Goal: Transaction & Acquisition: Book appointment/travel/reservation

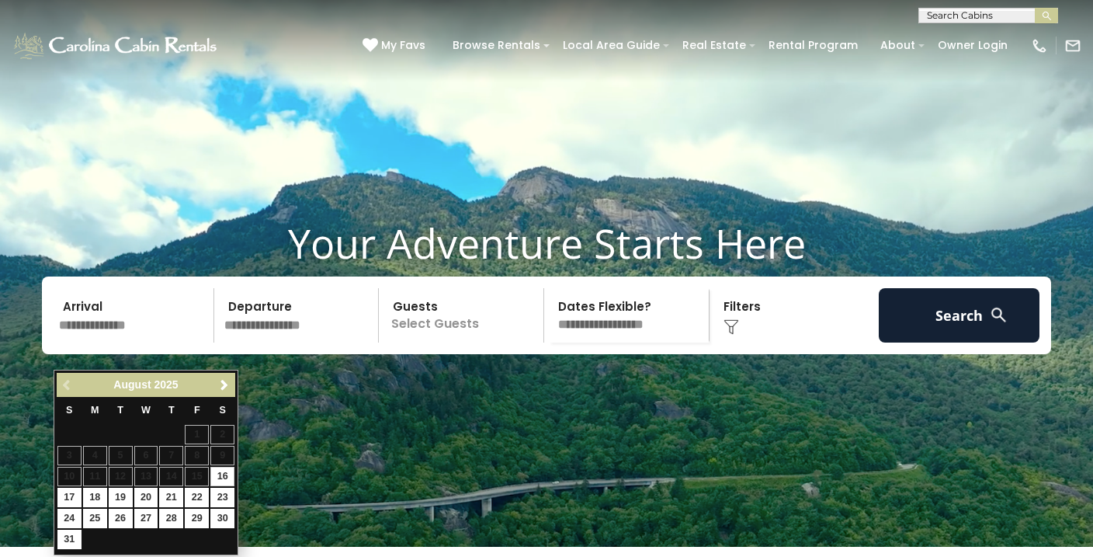
scroll to position [24, 0]
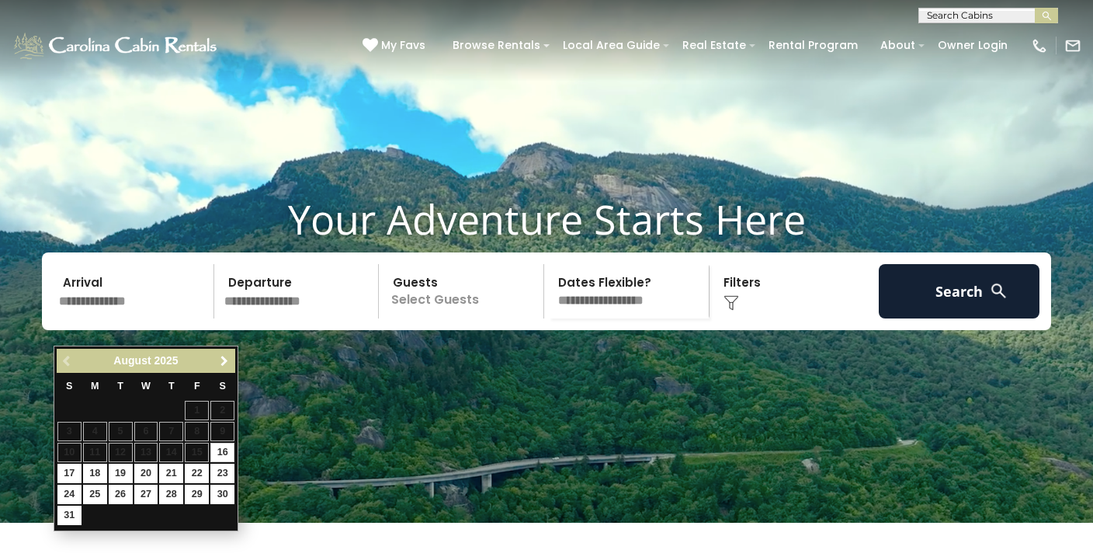
click at [226, 364] on span "Next" at bounding box center [224, 361] width 12 height 12
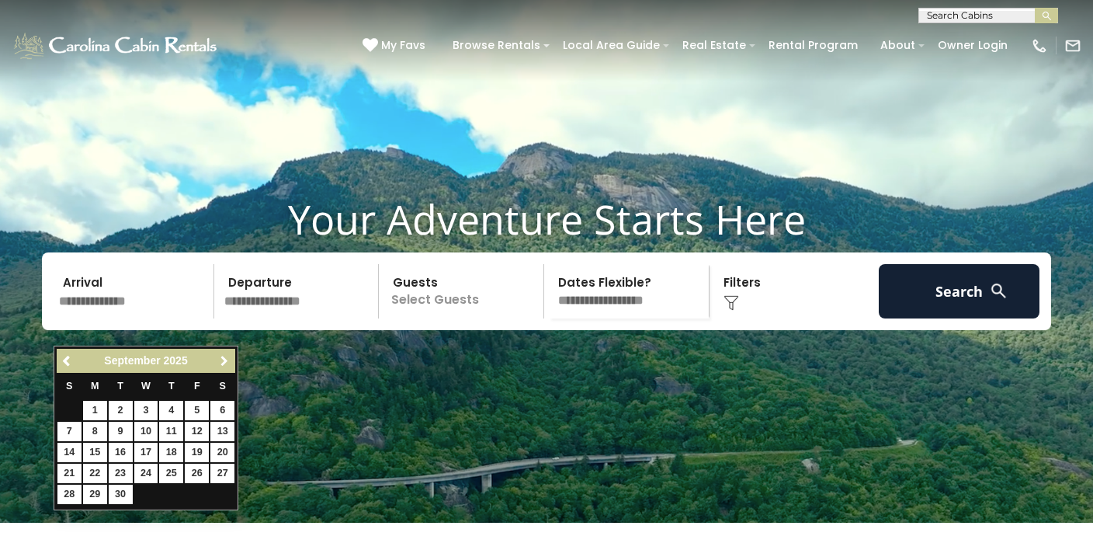
click at [226, 364] on span "Next" at bounding box center [224, 361] width 12 height 12
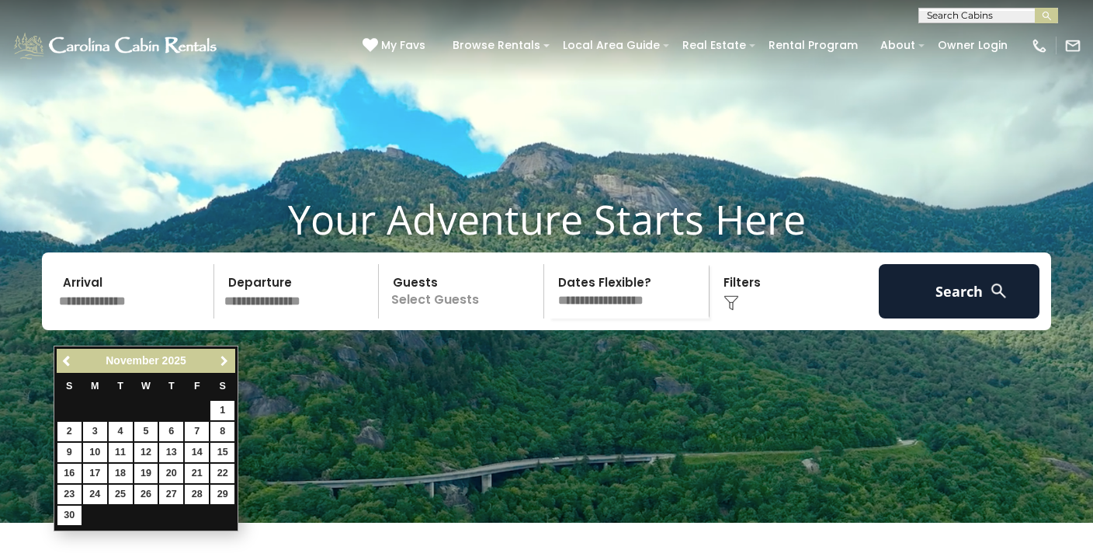
click at [226, 364] on span "Next" at bounding box center [224, 361] width 12 height 12
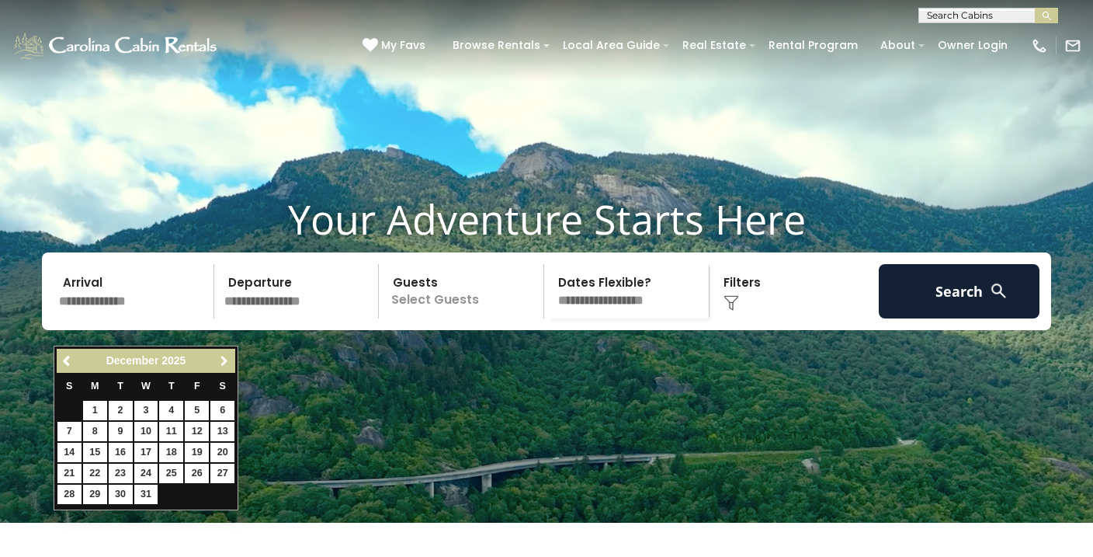
click at [226, 364] on span "Next" at bounding box center [224, 361] width 12 height 12
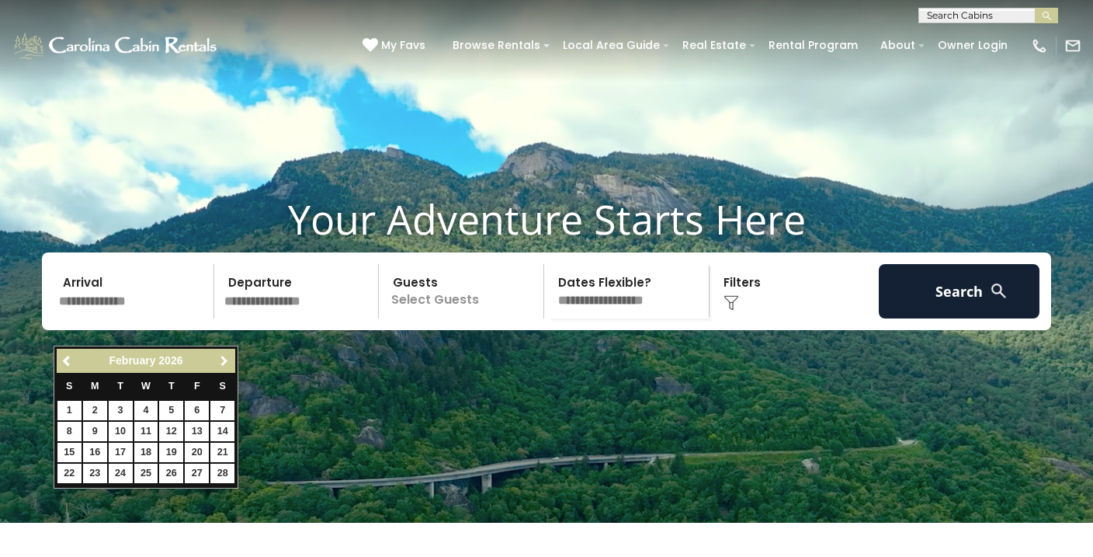
click at [226, 364] on span "Next" at bounding box center [224, 361] width 12 height 12
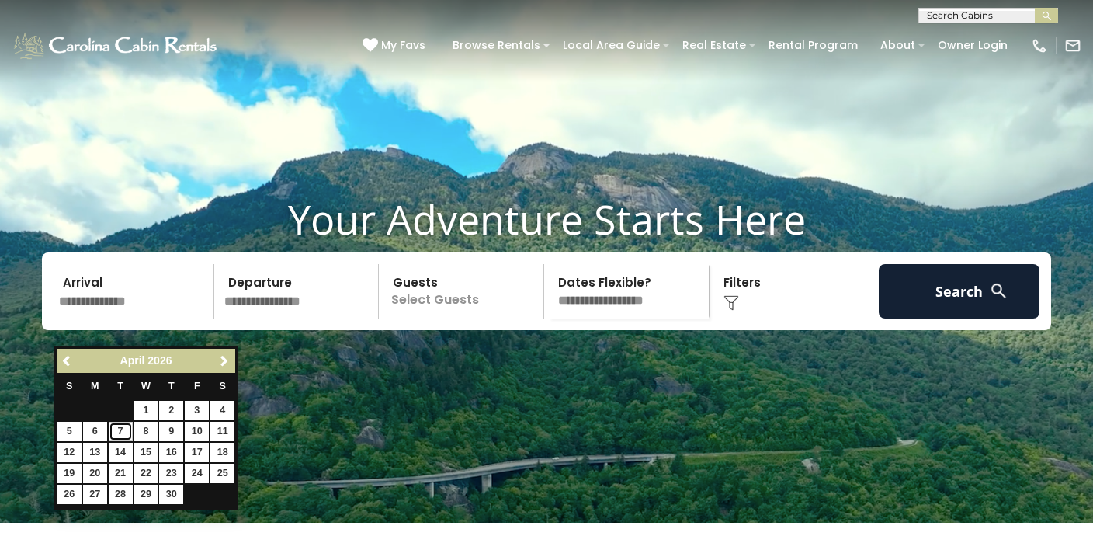
click at [126, 435] on link "7" at bounding box center [121, 430] width 24 height 19
type input "******"
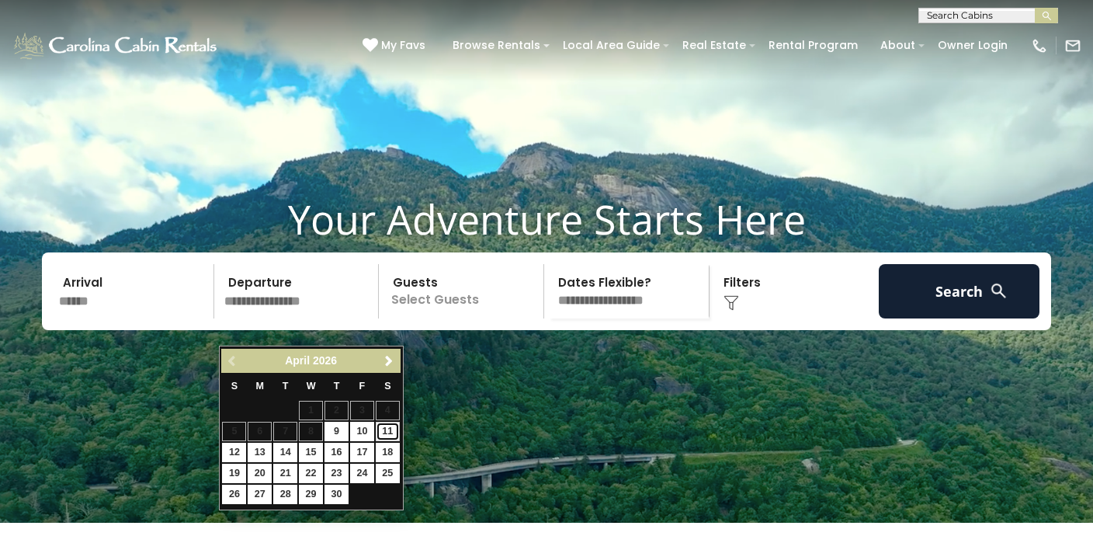
click at [387, 425] on link "11" at bounding box center [388, 430] width 24 height 19
type input "*******"
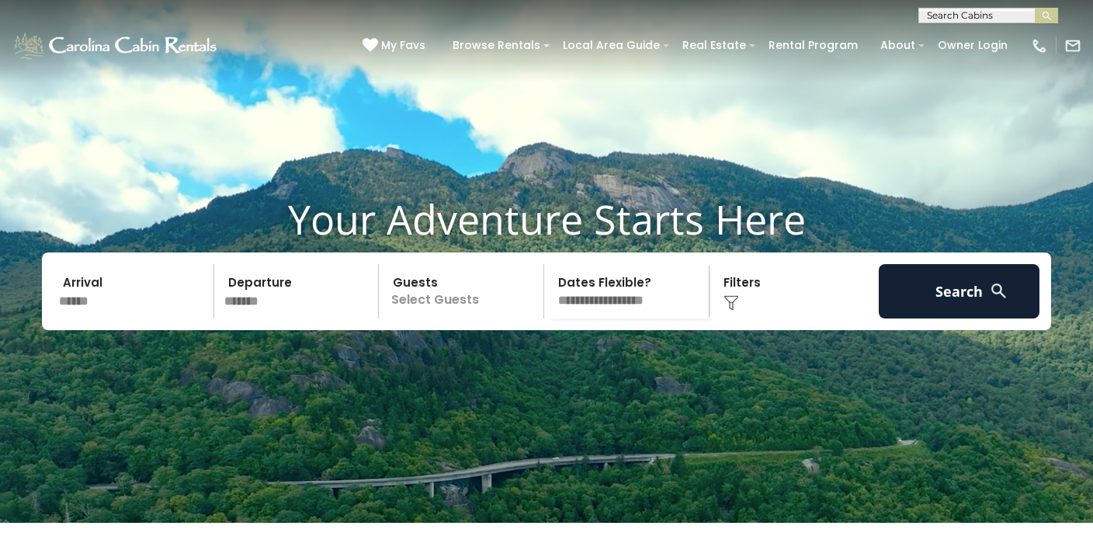
click at [445, 311] on p "Select Guests" at bounding box center [463, 291] width 160 height 54
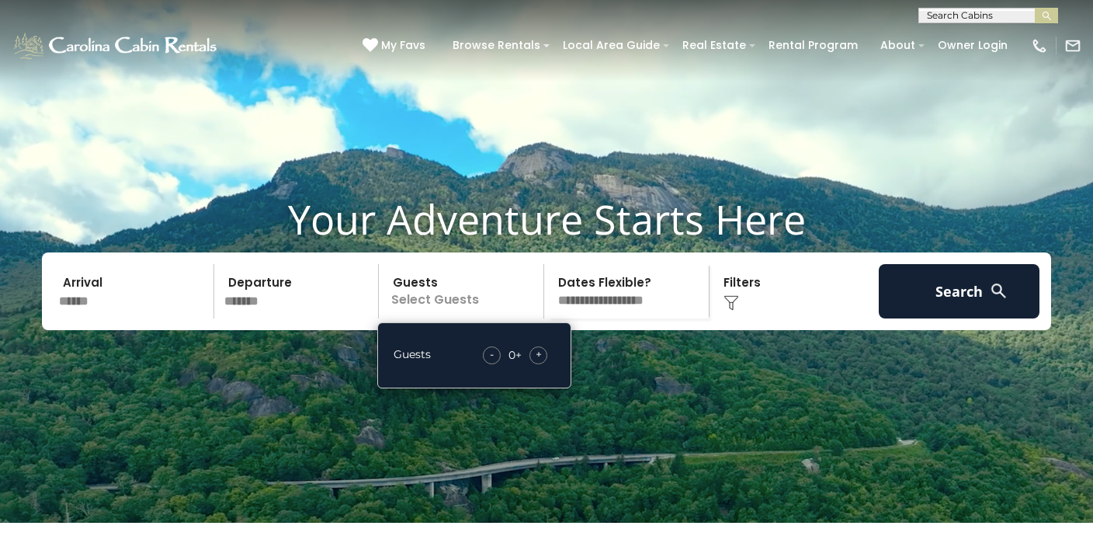
click at [532, 364] on div "+" at bounding box center [538, 355] width 18 height 18
click at [578, 318] on select "**********" at bounding box center [629, 291] width 160 height 54
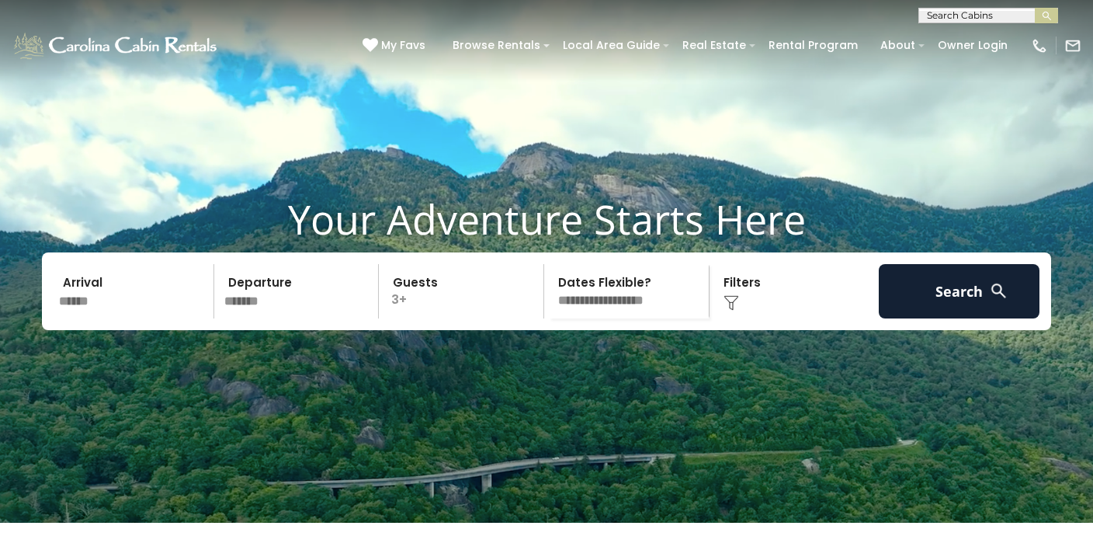
click at [782, 318] on div "Click to Choose" at bounding box center [794, 291] width 161 height 54
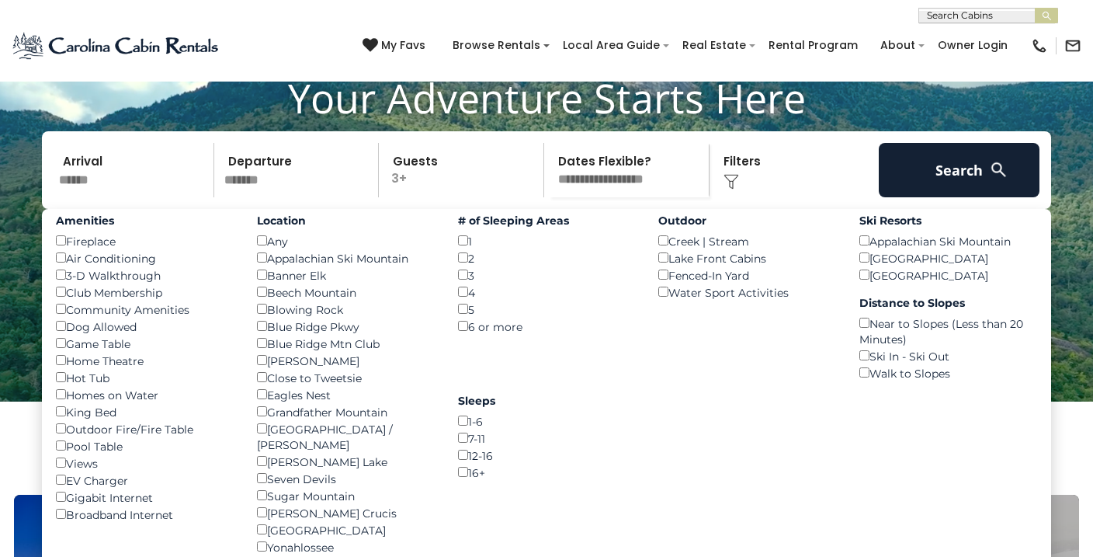
scroll to position [146, 0]
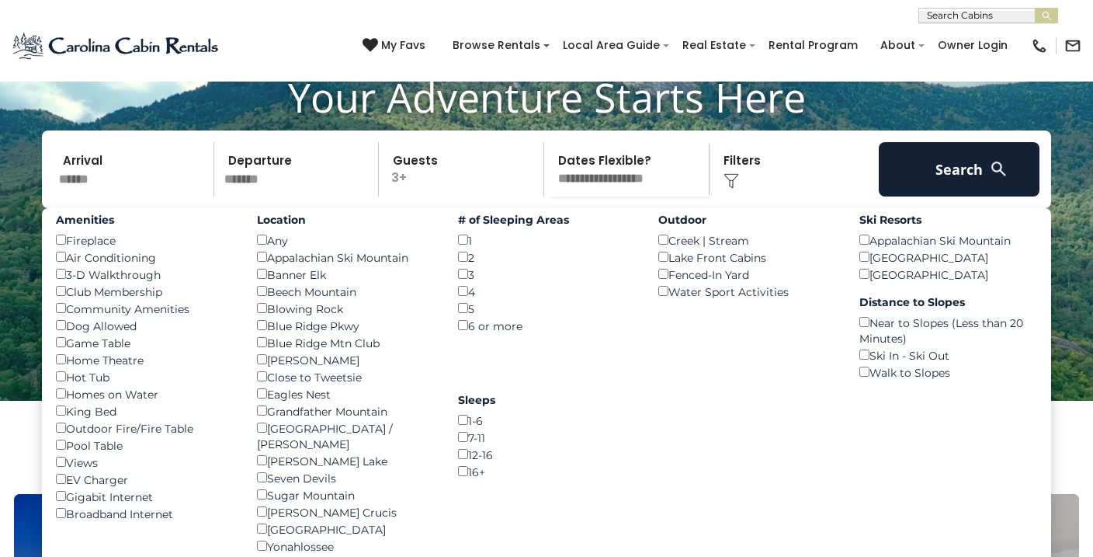
click at [102, 265] on div "Air Conditioning ()" at bounding box center [145, 256] width 178 height 17
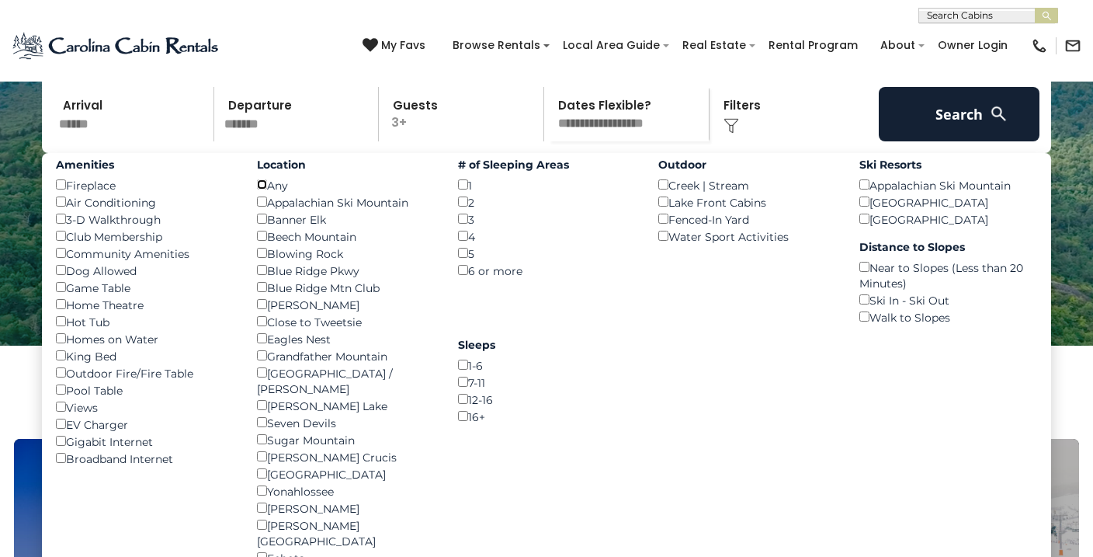
scroll to position [272, 0]
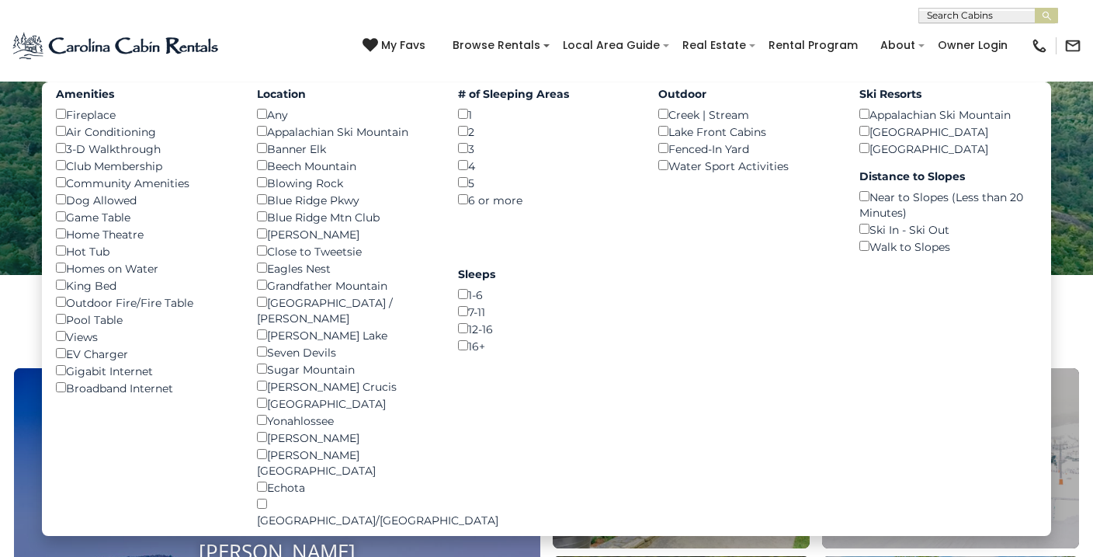
click at [699, 140] on div "Lake Front Cabins ()" at bounding box center [747, 131] width 178 height 17
click at [668, 157] on div "Fenced-In Yard ()" at bounding box center [747, 148] width 178 height 17
click at [144, 157] on div "3-D Walkthrough ()" at bounding box center [145, 148] width 178 height 17
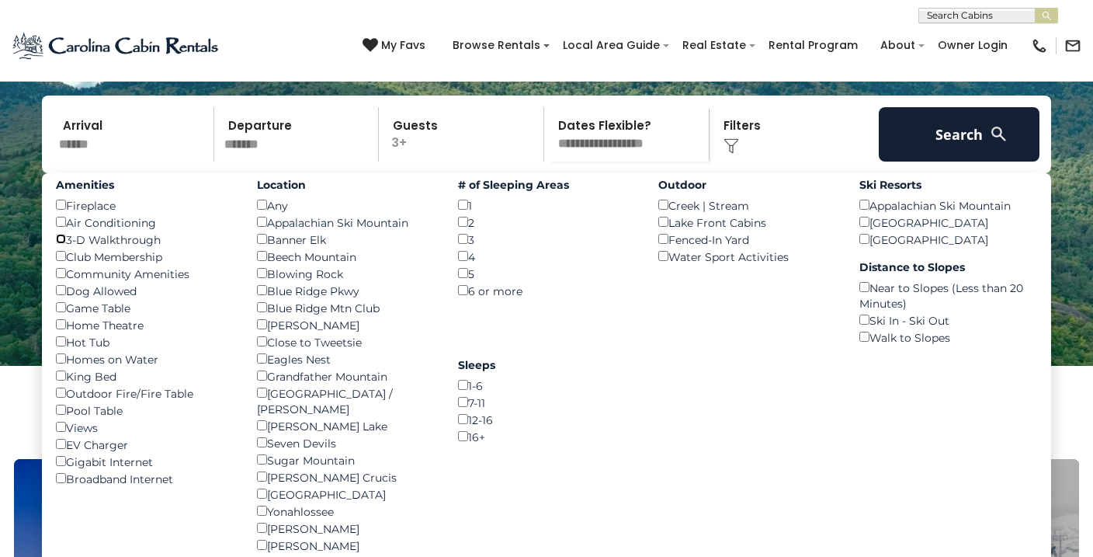
scroll to position [127, 0]
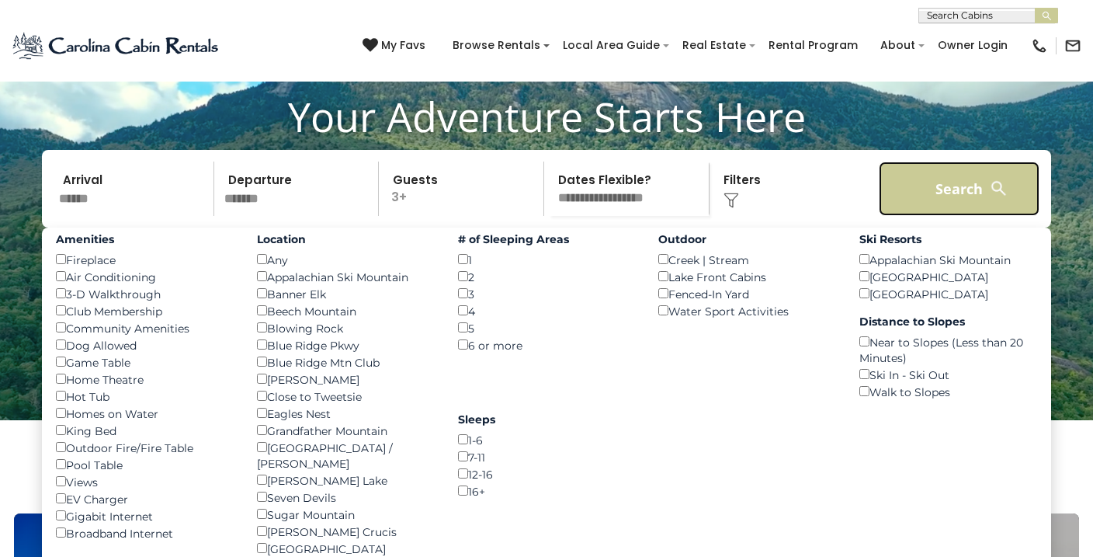
click at [898, 216] on button "Search" at bounding box center [959, 188] width 161 height 54
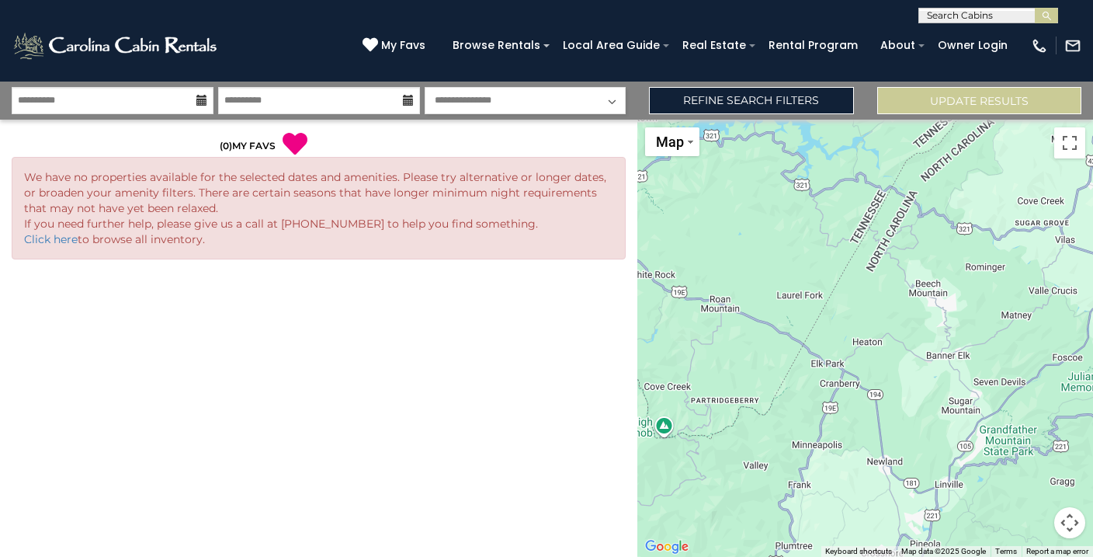
click at [509, 106] on select "**********" at bounding box center [526, 100] width 202 height 27
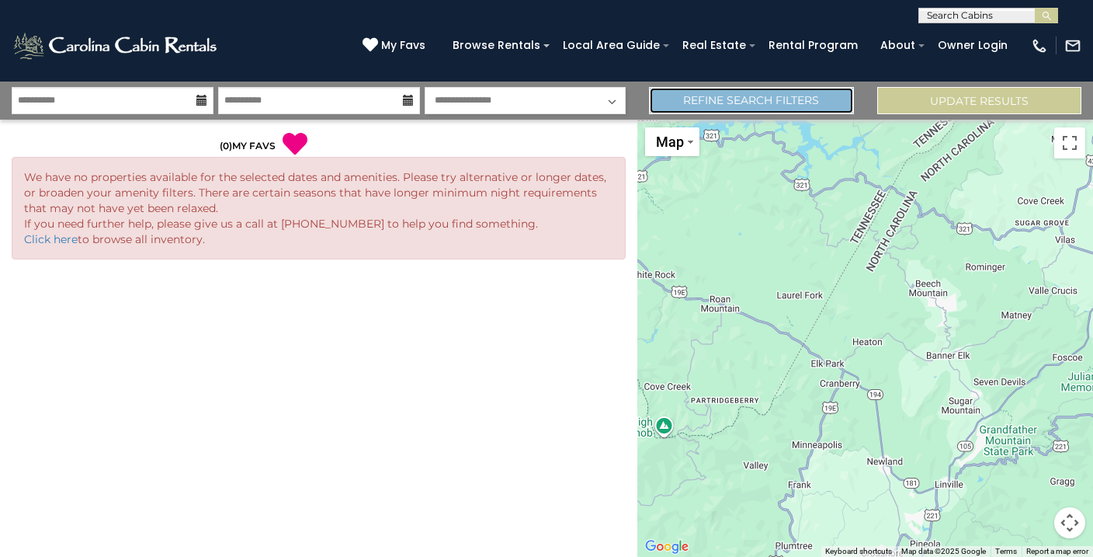
click at [754, 93] on link "Refine Search Filters" at bounding box center [751, 100] width 204 height 27
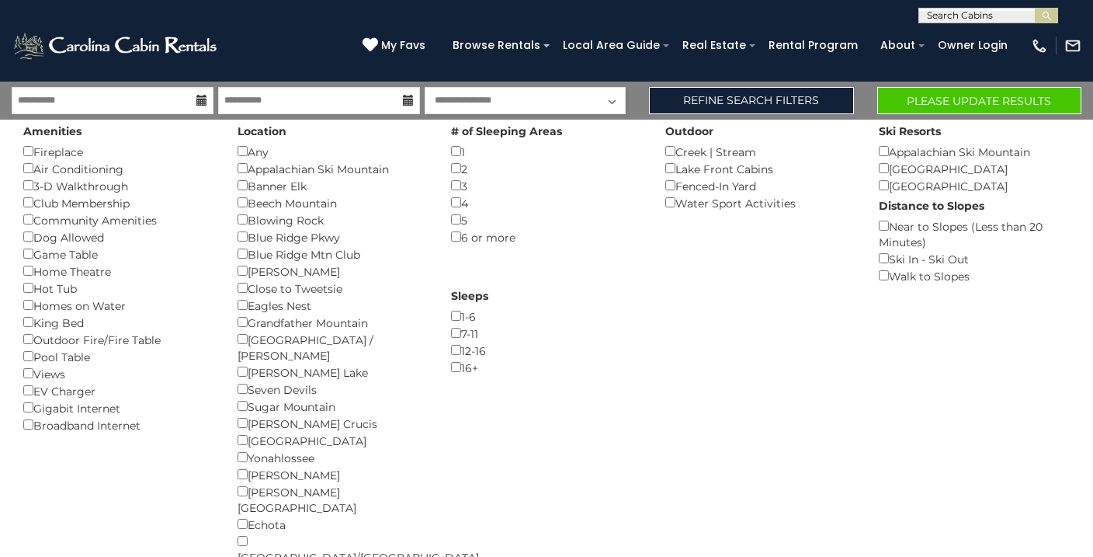
click at [664, 201] on div "Outdoor Creek | Stream () Lake Front Cabins () Fenced-In Yard () Water Sport Ac…" at bounding box center [761, 166] width 214 height 92
click at [668, 196] on div "Water Sport Activities ()" at bounding box center [760, 202] width 191 height 17
click at [671, 145] on div "Creek | Stream ()" at bounding box center [760, 151] width 191 height 17
click at [947, 95] on button "Please Update Results" at bounding box center [979, 100] width 204 height 27
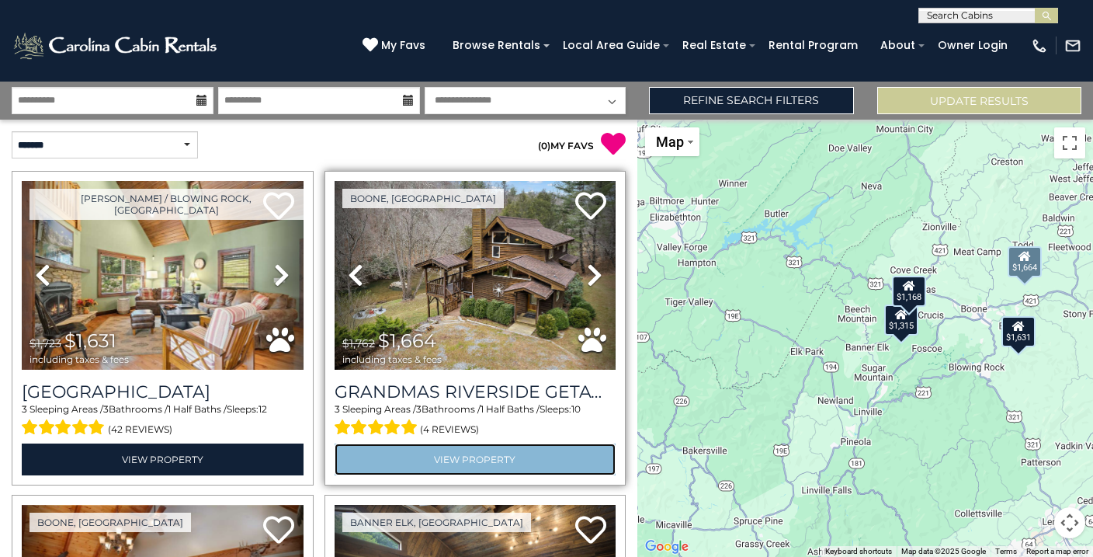
click at [366, 449] on link "View Property" at bounding box center [476, 459] width 282 height 32
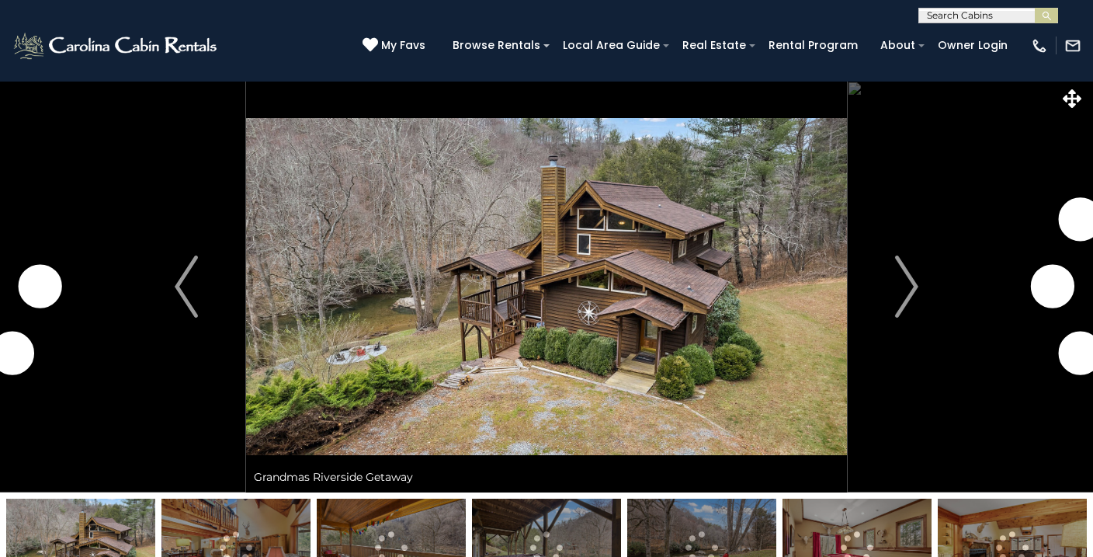
click at [873, 279] on button "Next" at bounding box center [907, 286] width 120 height 411
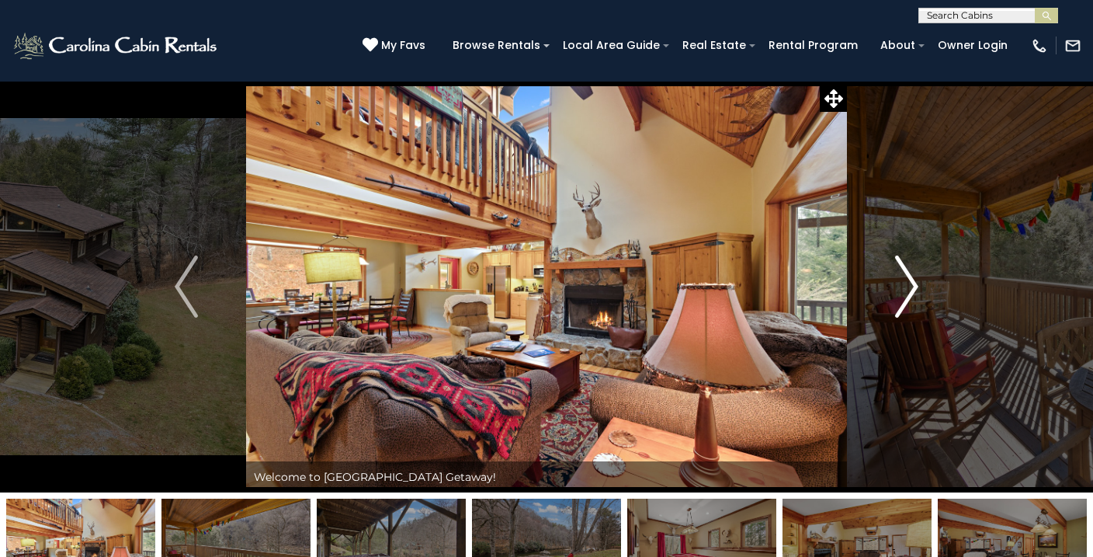
click at [914, 294] on img "Next" at bounding box center [906, 286] width 23 height 62
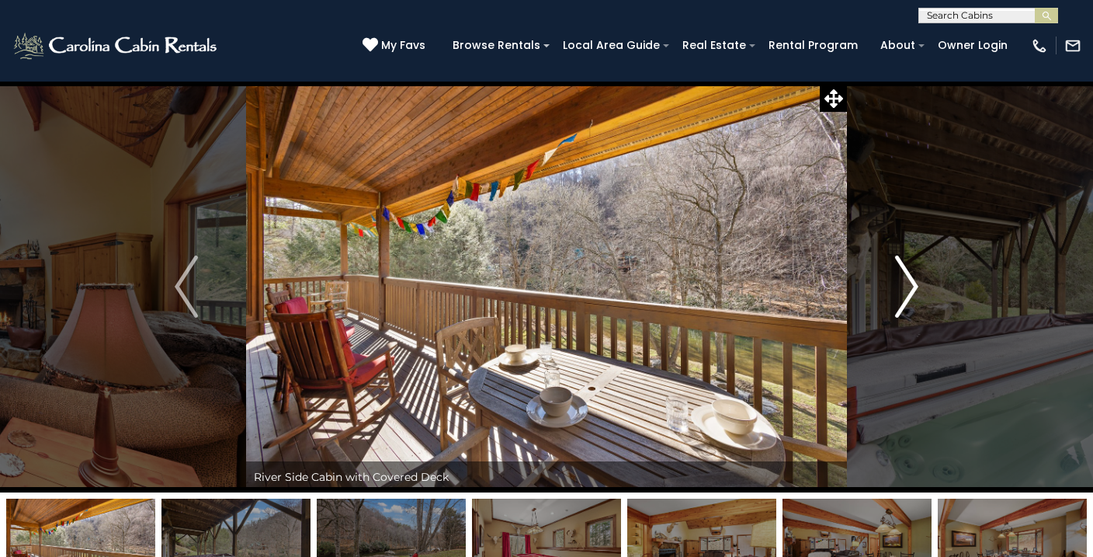
click at [904, 291] on img "Next" at bounding box center [906, 286] width 23 height 62
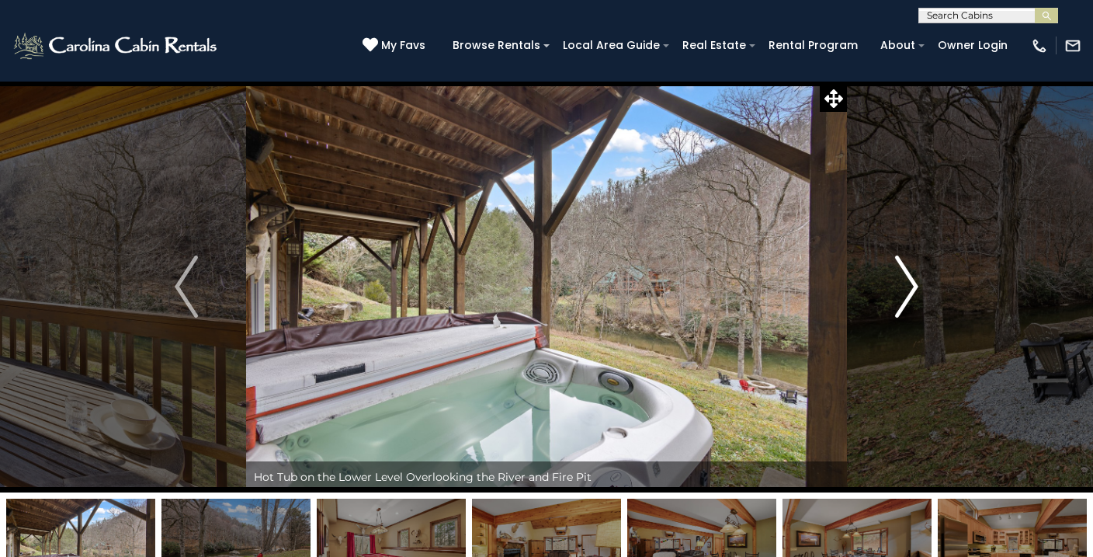
click at [904, 291] on img "Next" at bounding box center [906, 286] width 23 height 62
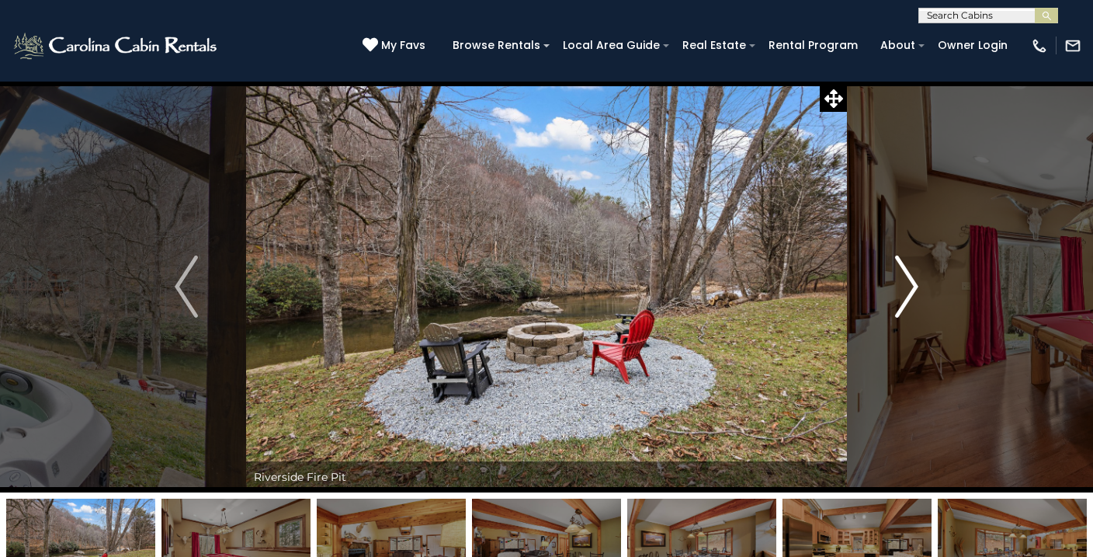
click at [904, 292] on img "Next" at bounding box center [906, 286] width 23 height 62
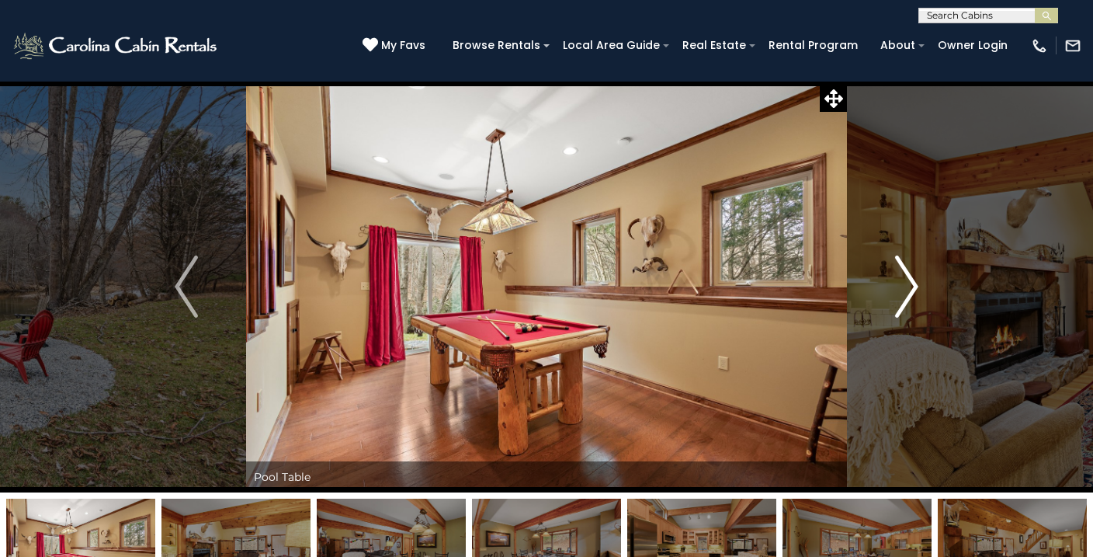
click at [904, 292] on img "Next" at bounding box center [906, 286] width 23 height 62
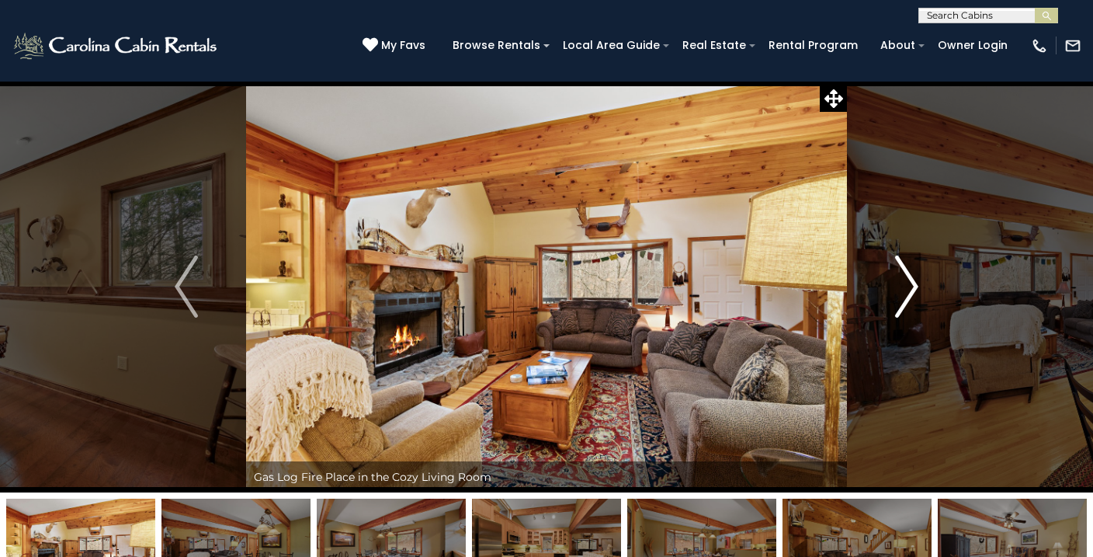
click at [904, 292] on img "Next" at bounding box center [906, 286] width 23 height 62
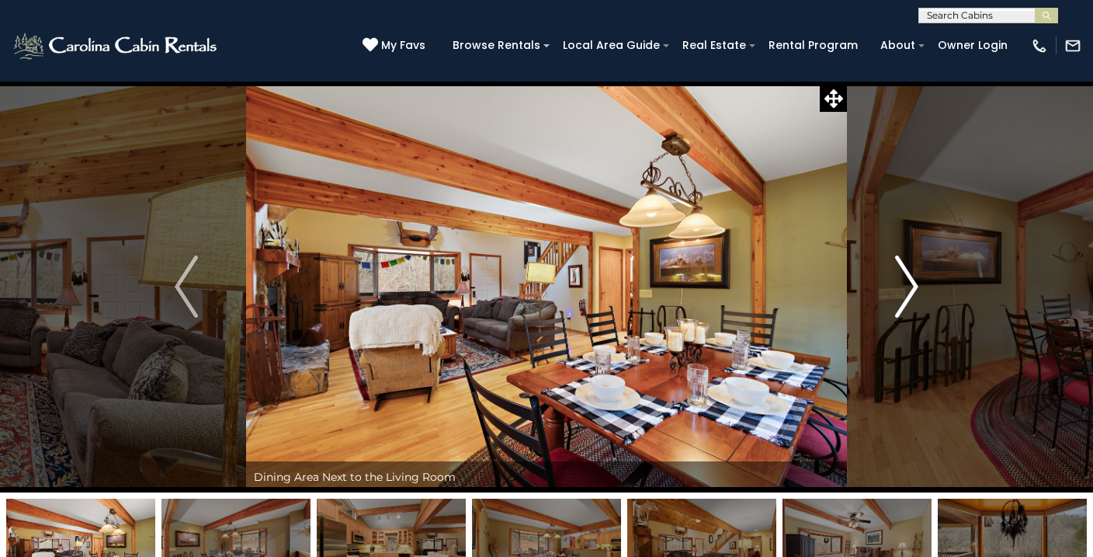
click at [904, 292] on img "Next" at bounding box center [906, 286] width 23 height 62
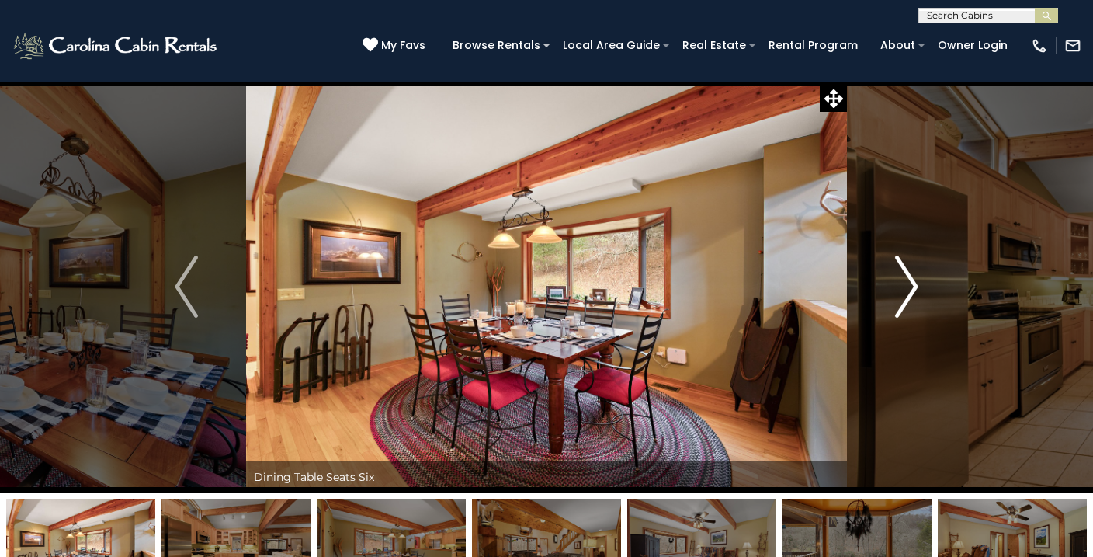
click at [904, 292] on img "Next" at bounding box center [906, 286] width 23 height 62
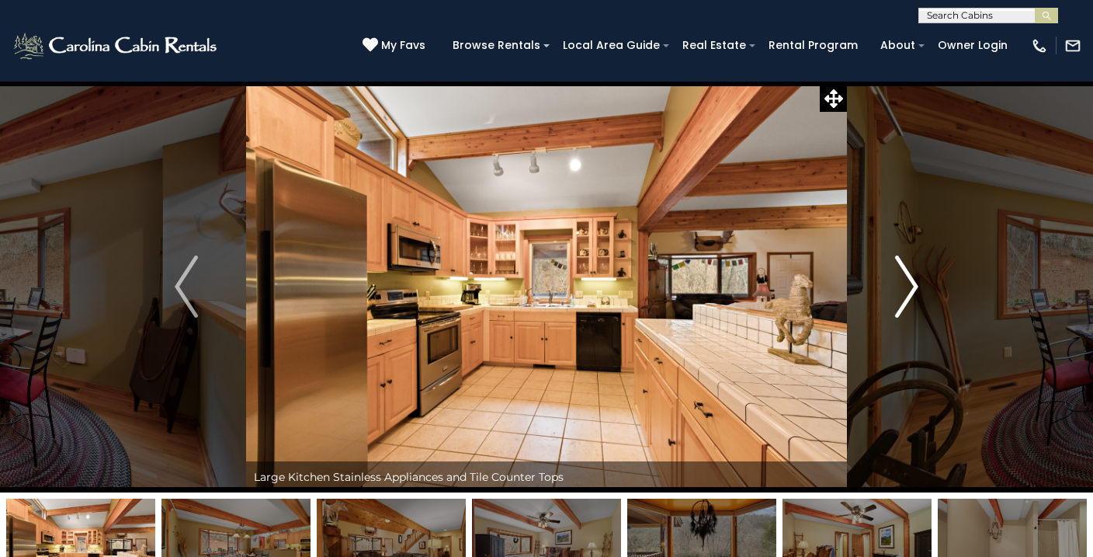
click at [904, 292] on img "Next" at bounding box center [906, 286] width 23 height 62
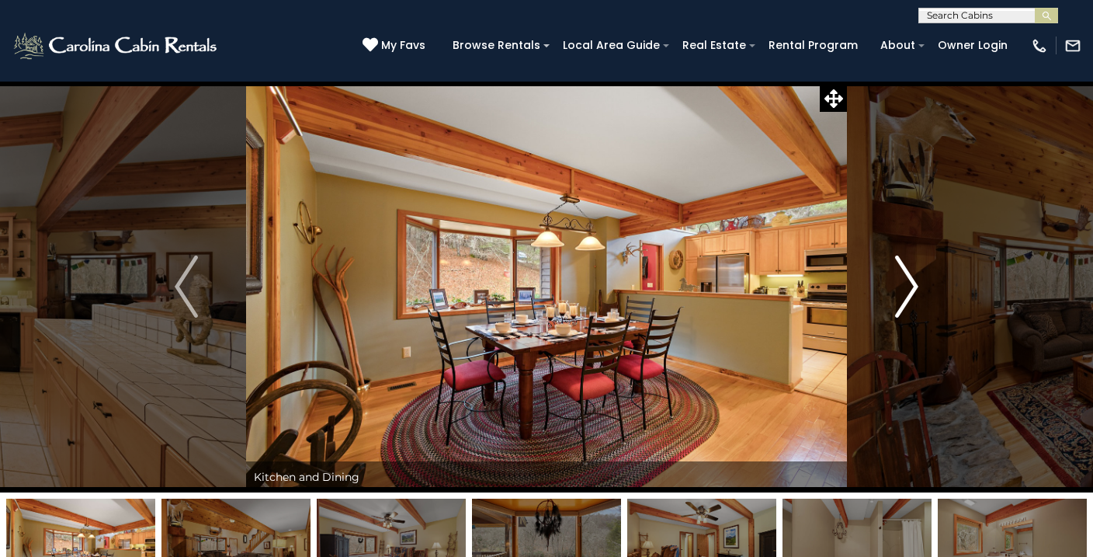
click at [904, 292] on img "Next" at bounding box center [906, 286] width 23 height 62
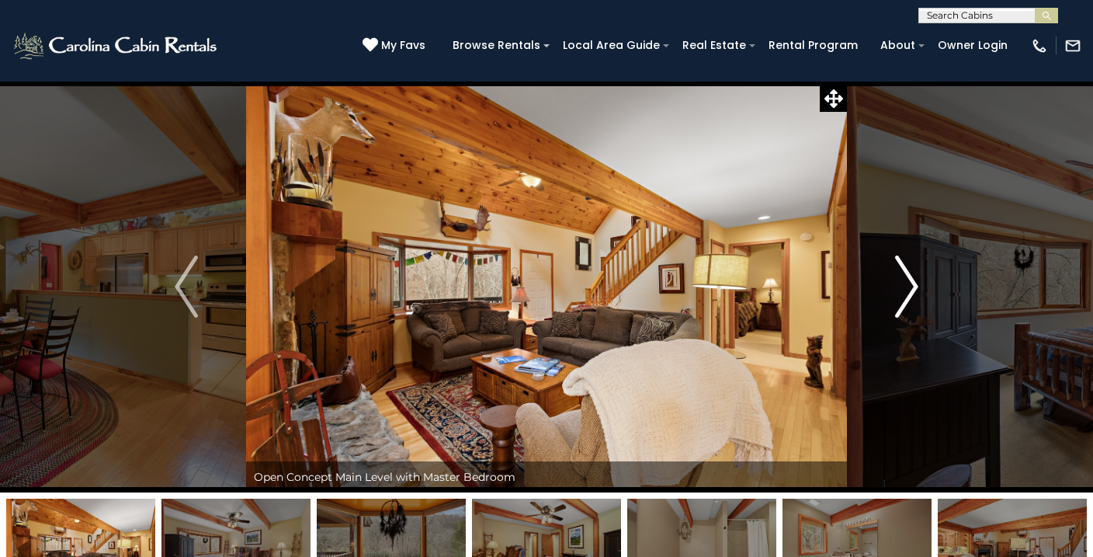
click at [900, 288] on img "Next" at bounding box center [906, 286] width 23 height 62
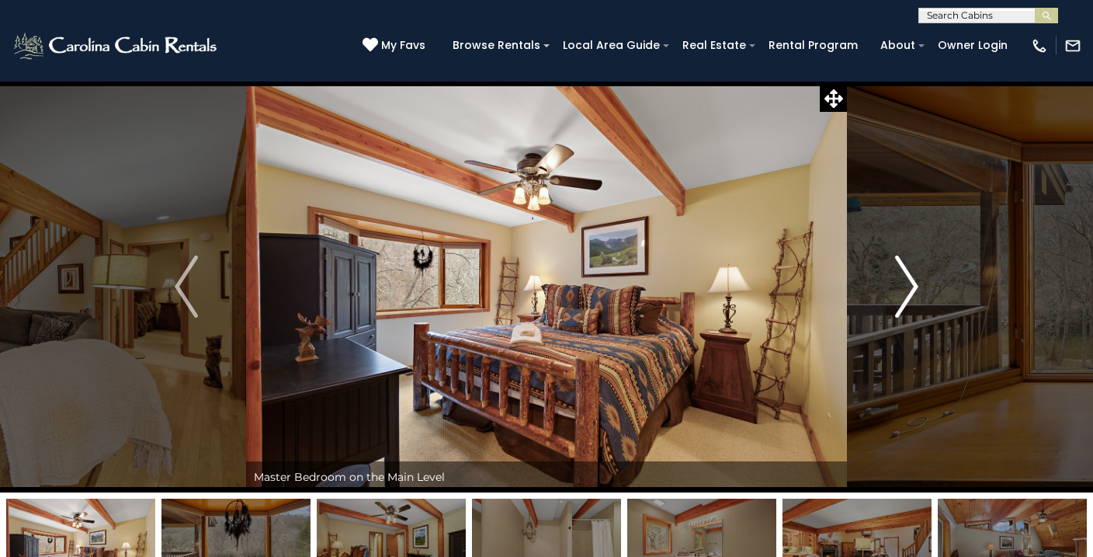
click at [900, 289] on img "Next" at bounding box center [906, 286] width 23 height 62
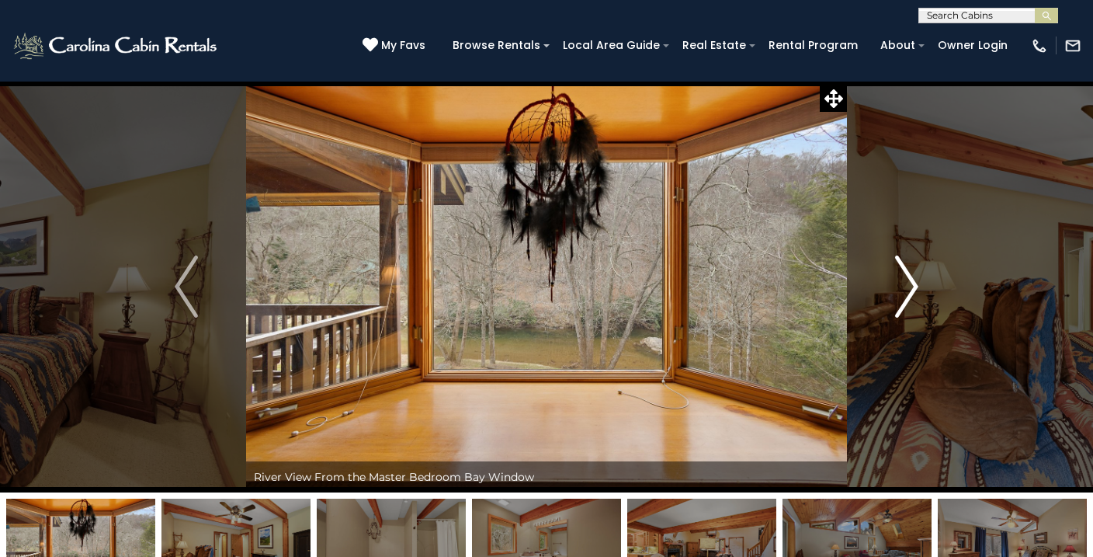
click at [900, 289] on img "Next" at bounding box center [906, 286] width 23 height 62
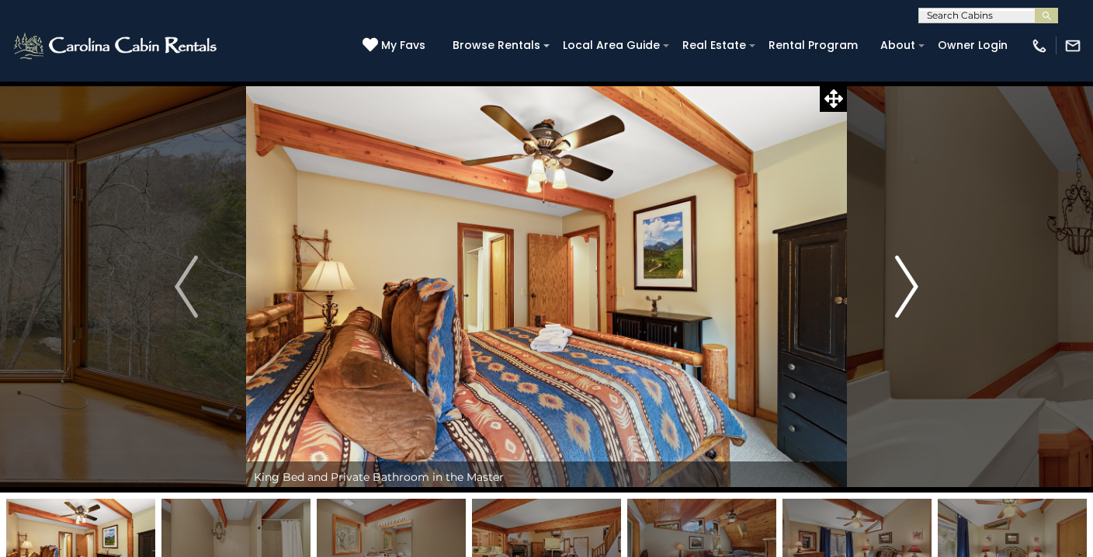
click at [900, 289] on img "Next" at bounding box center [906, 286] width 23 height 62
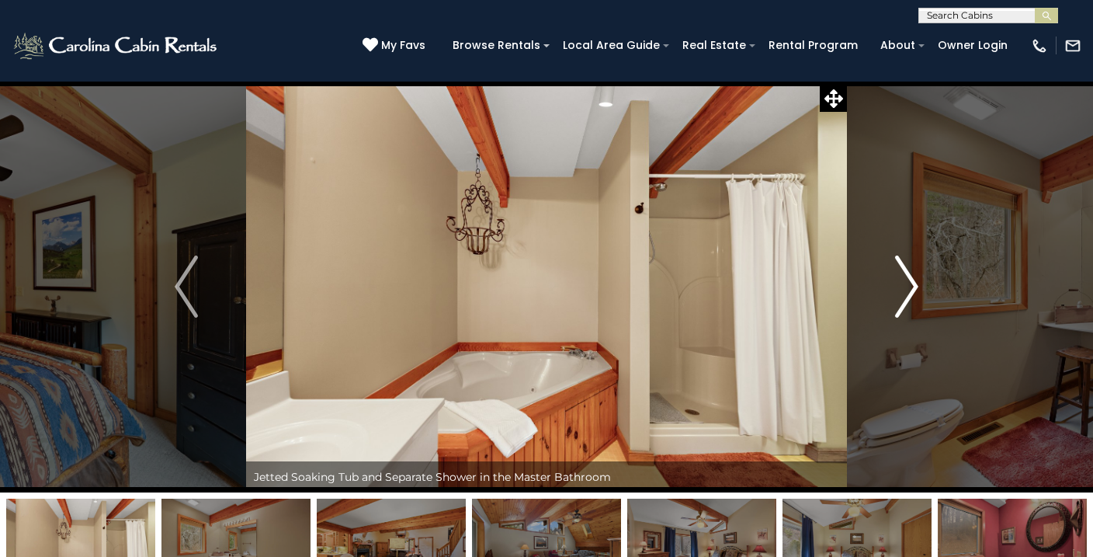
click at [900, 289] on img "Next" at bounding box center [906, 286] width 23 height 62
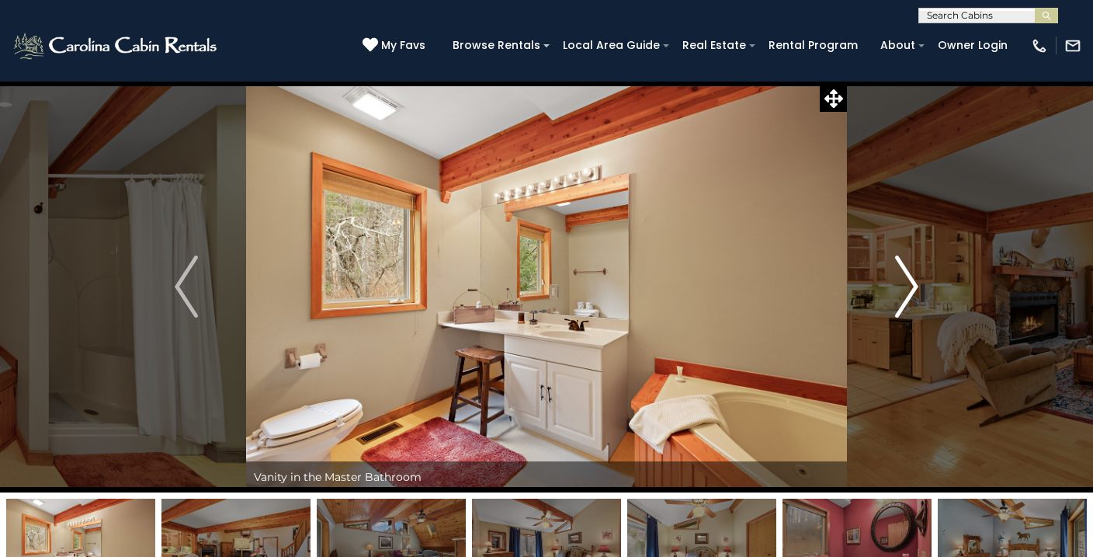
click at [900, 289] on img "Next" at bounding box center [906, 286] width 23 height 62
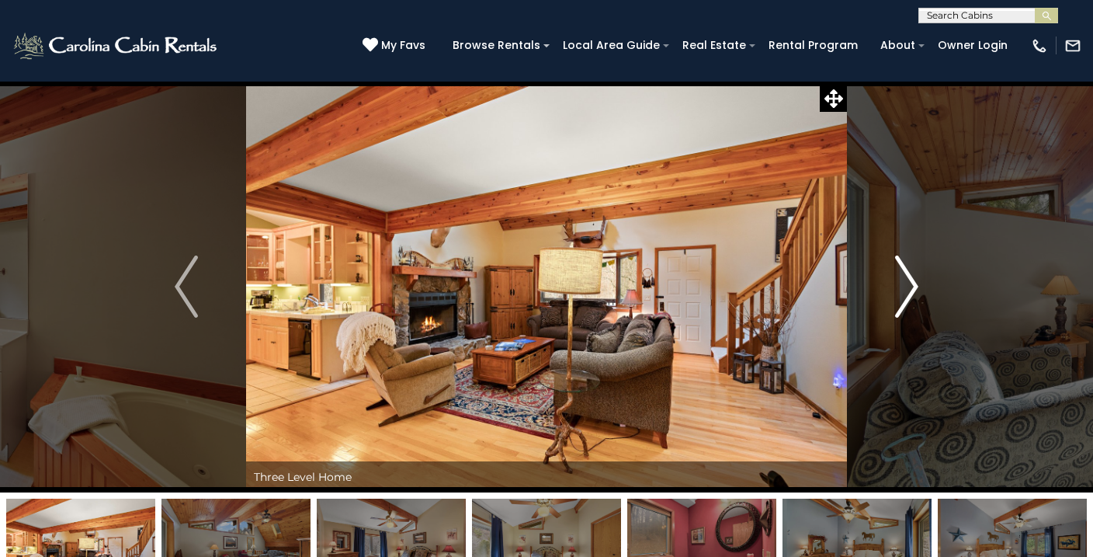
click at [900, 289] on img "Next" at bounding box center [906, 286] width 23 height 62
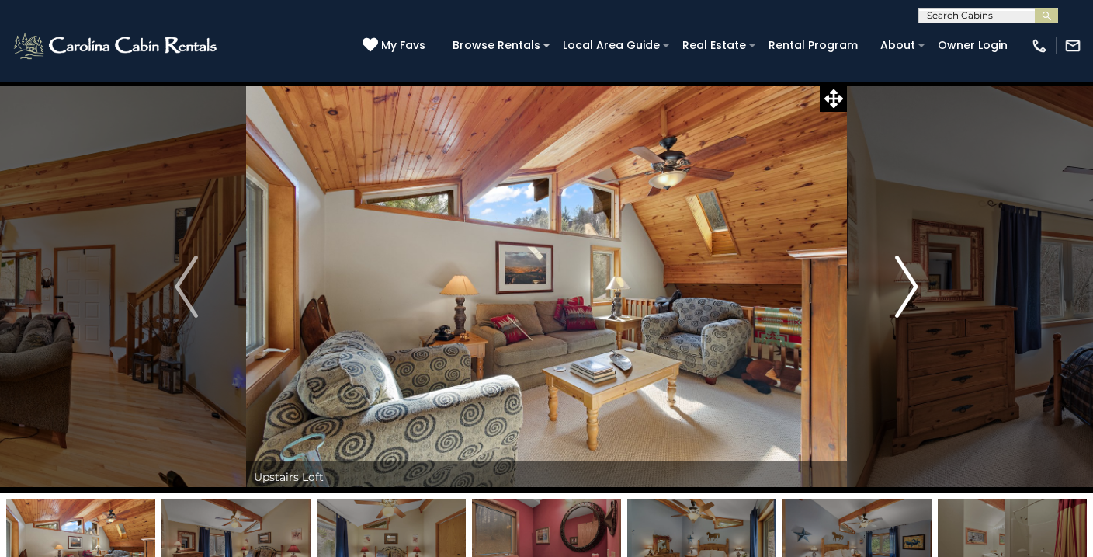
click at [900, 289] on img "Next" at bounding box center [906, 286] width 23 height 62
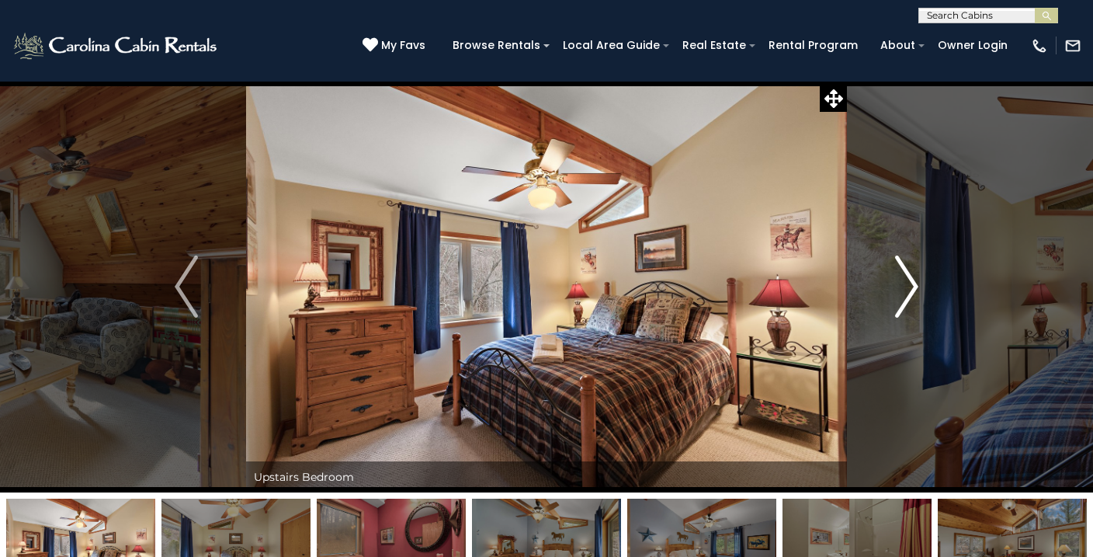
click at [900, 289] on img "Next" at bounding box center [906, 286] width 23 height 62
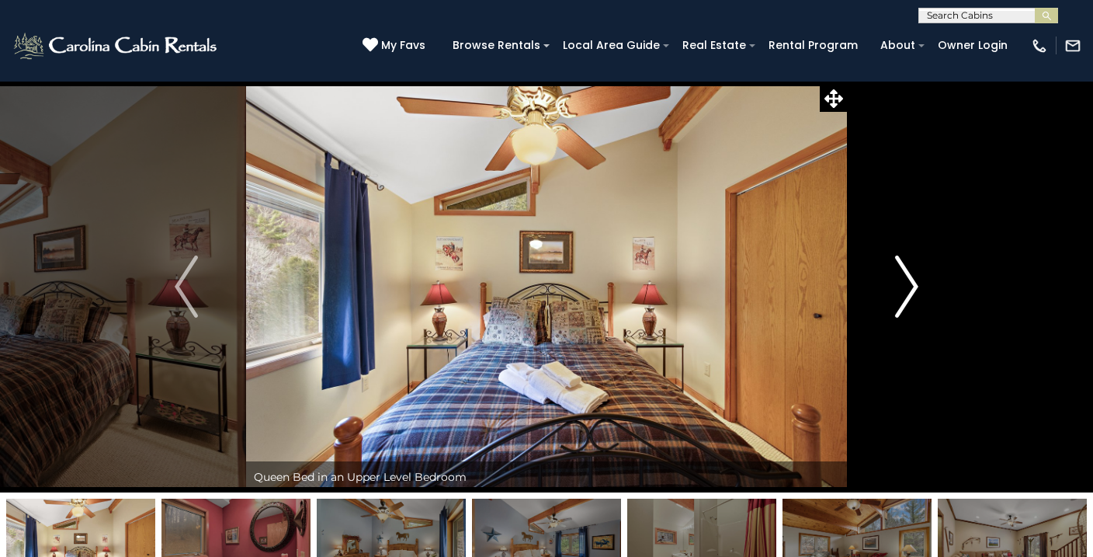
click at [900, 289] on img "Next" at bounding box center [906, 286] width 23 height 62
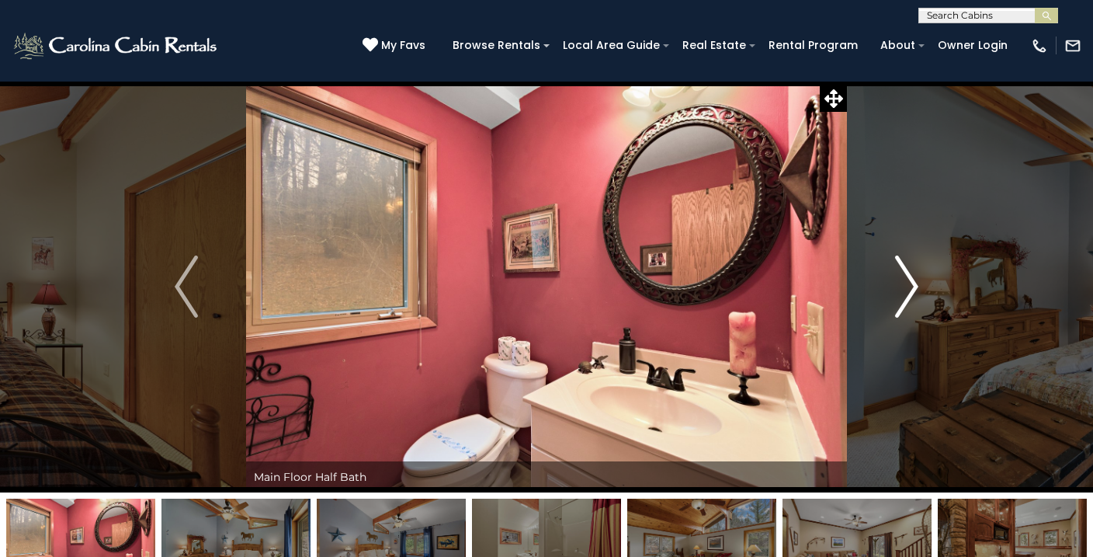
click at [900, 289] on img "Next" at bounding box center [906, 286] width 23 height 62
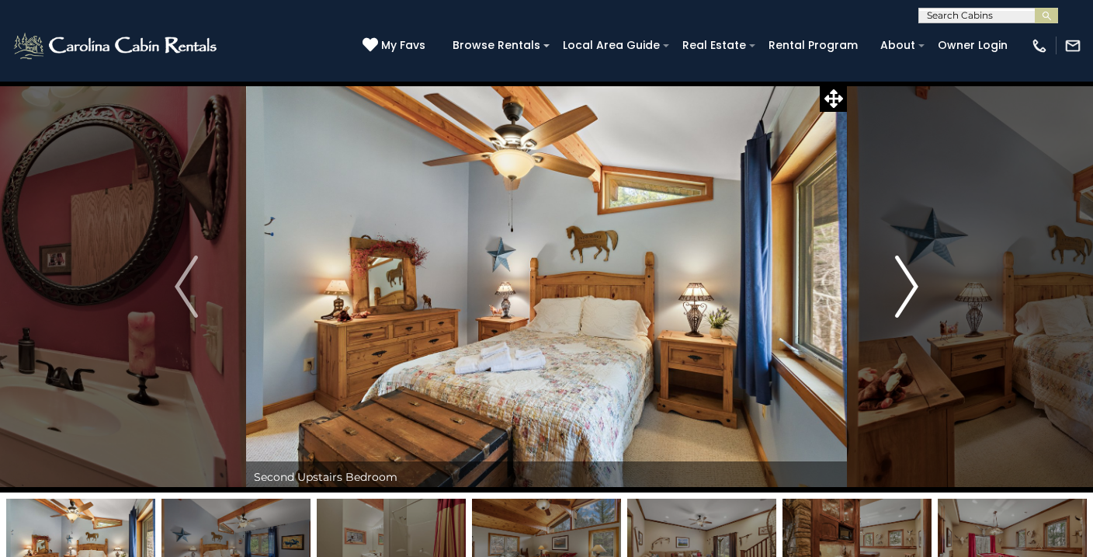
click at [900, 289] on img "Next" at bounding box center [906, 286] width 23 height 62
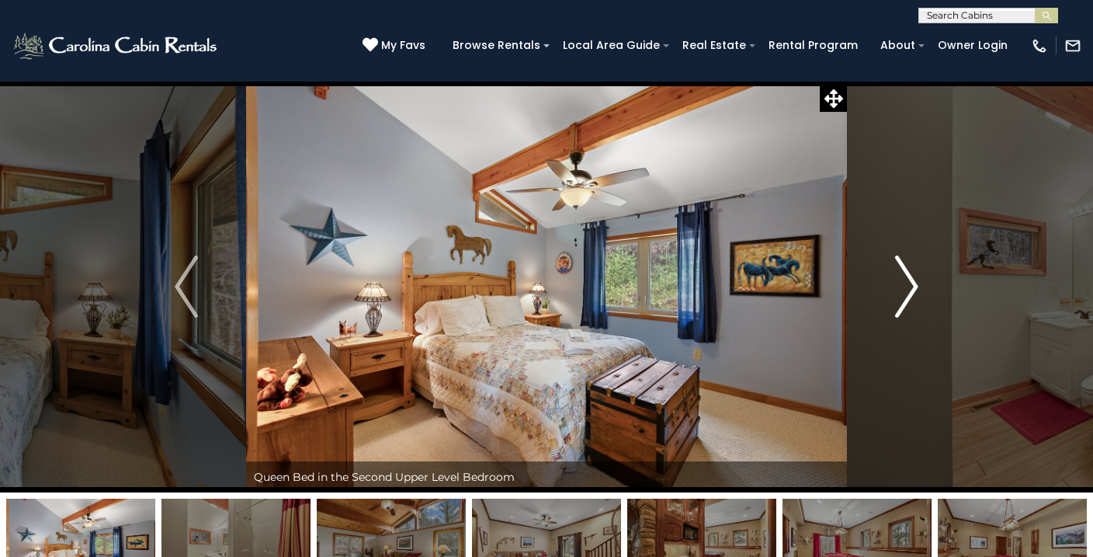
click at [900, 289] on img "Next" at bounding box center [906, 286] width 23 height 62
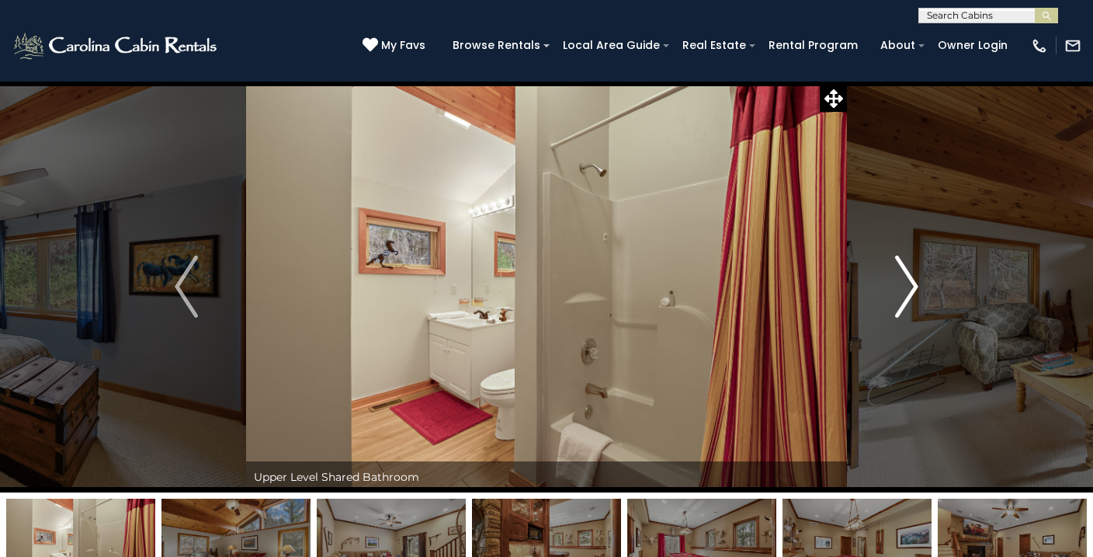
click at [900, 289] on img "Next" at bounding box center [906, 286] width 23 height 62
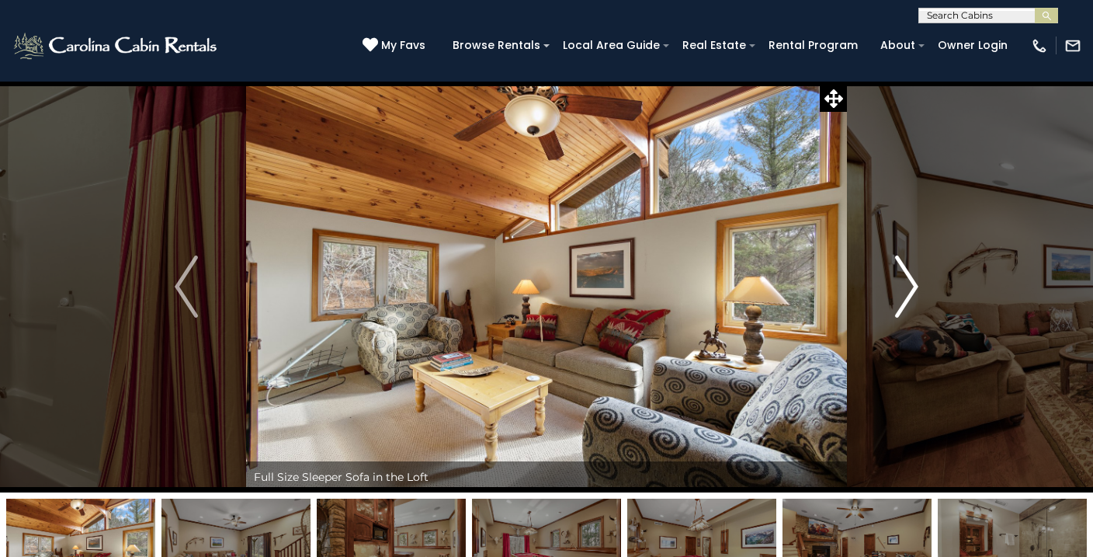
click at [900, 289] on img "Next" at bounding box center [906, 286] width 23 height 62
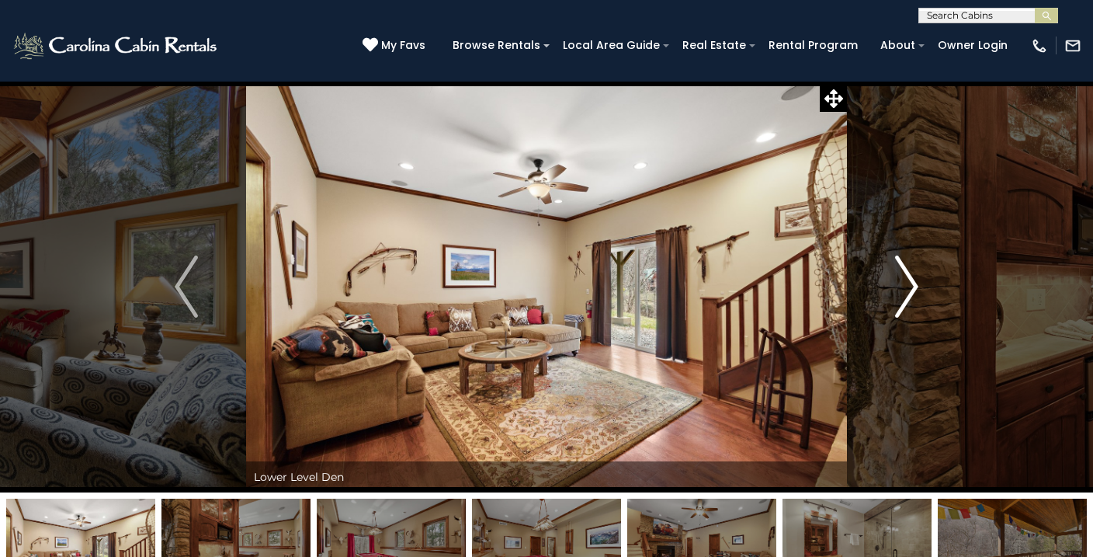
click at [900, 289] on img "Next" at bounding box center [906, 286] width 23 height 62
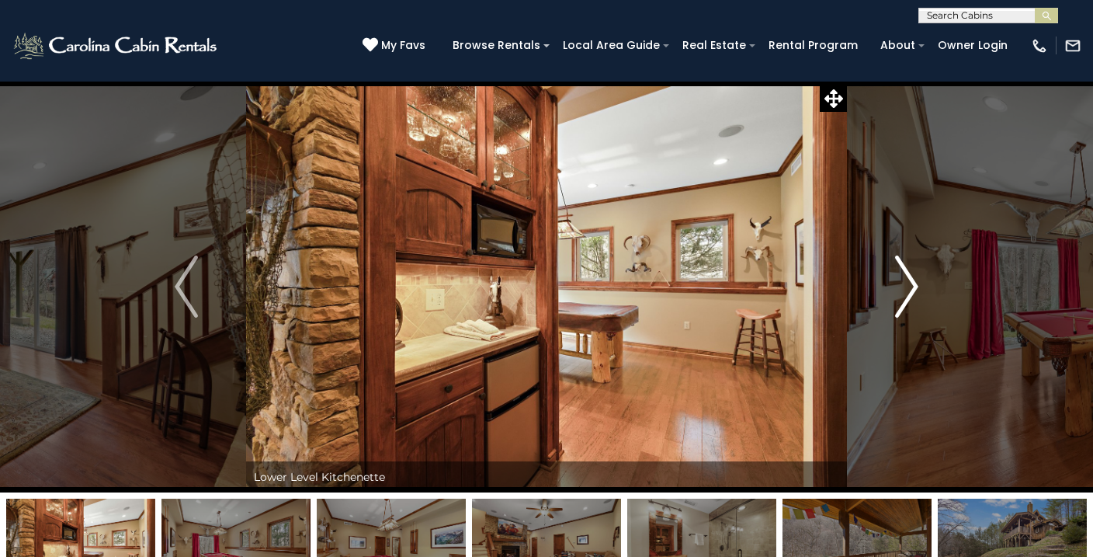
click at [900, 289] on img "Next" at bounding box center [906, 286] width 23 height 62
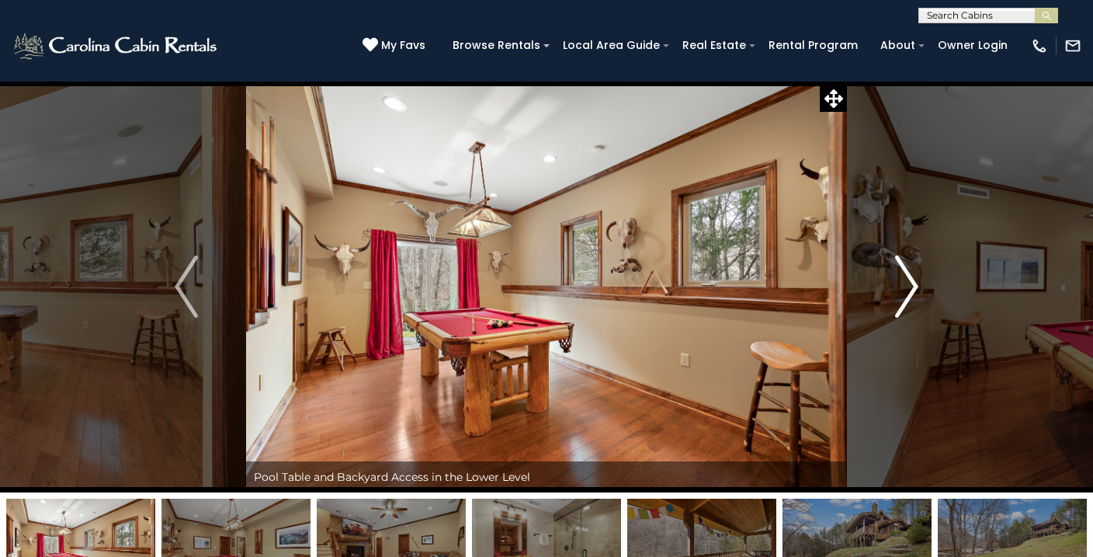
click at [900, 289] on img "Next" at bounding box center [906, 286] width 23 height 62
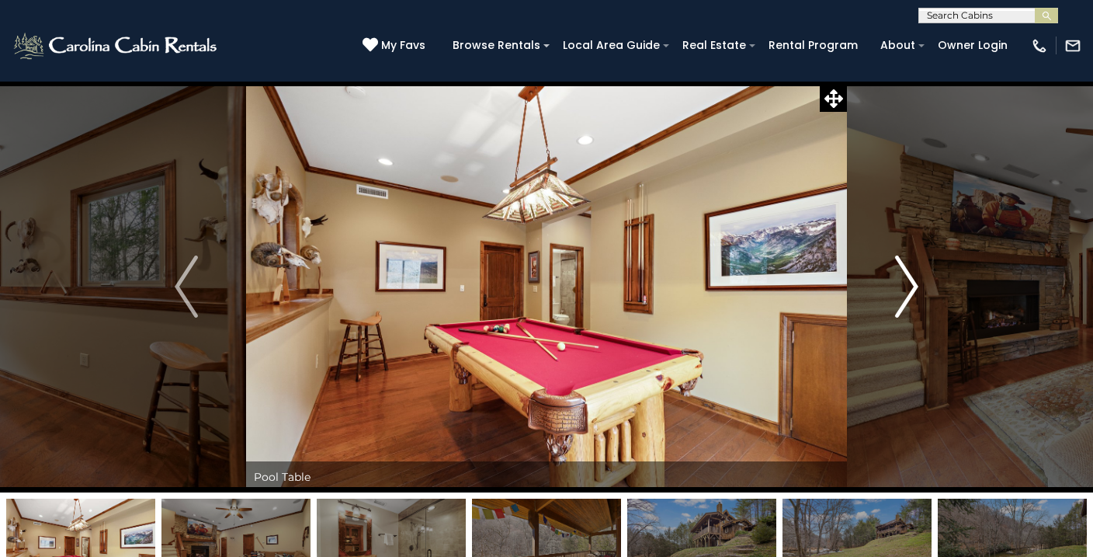
click at [900, 290] on img "Next" at bounding box center [906, 286] width 23 height 62
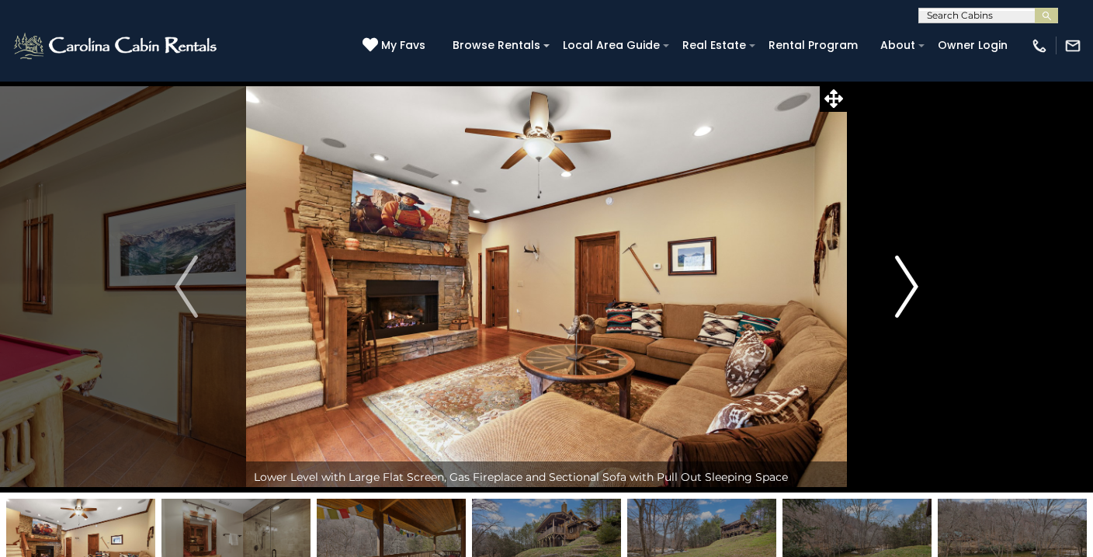
click at [900, 290] on img "Next" at bounding box center [906, 286] width 23 height 62
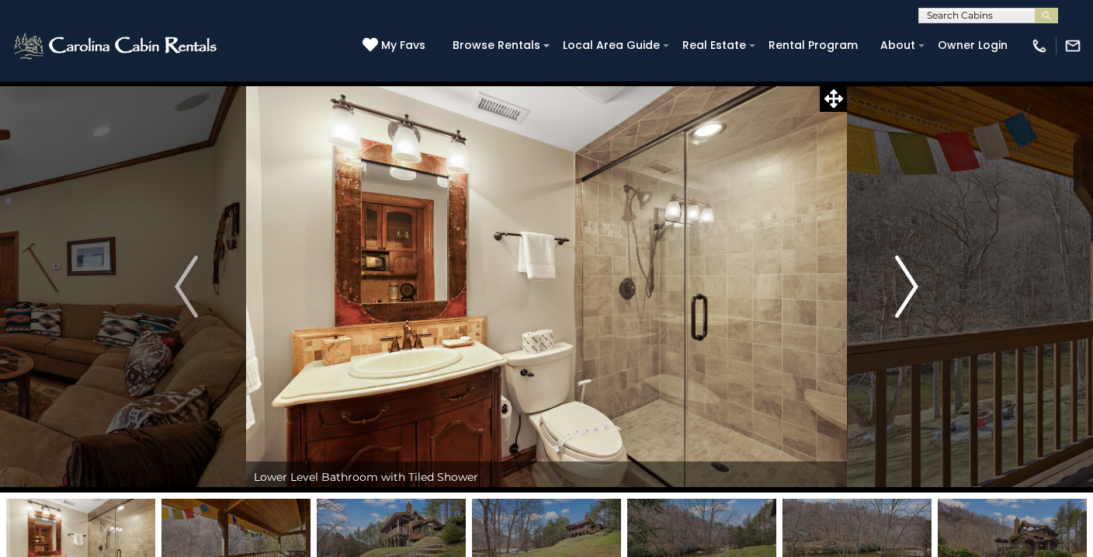
click at [900, 290] on img "Next" at bounding box center [906, 286] width 23 height 62
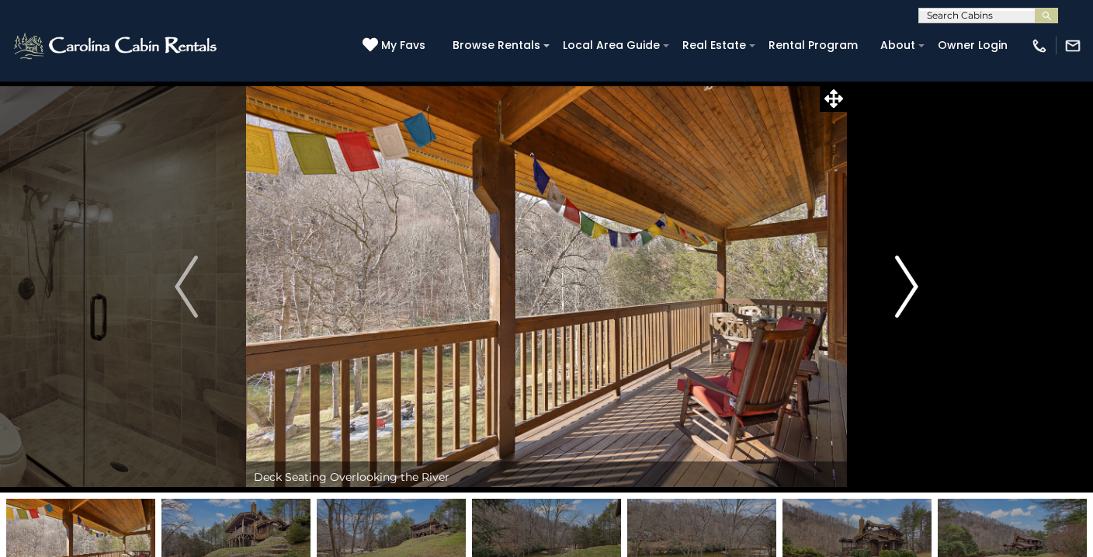
click at [900, 290] on img "Next" at bounding box center [906, 286] width 23 height 62
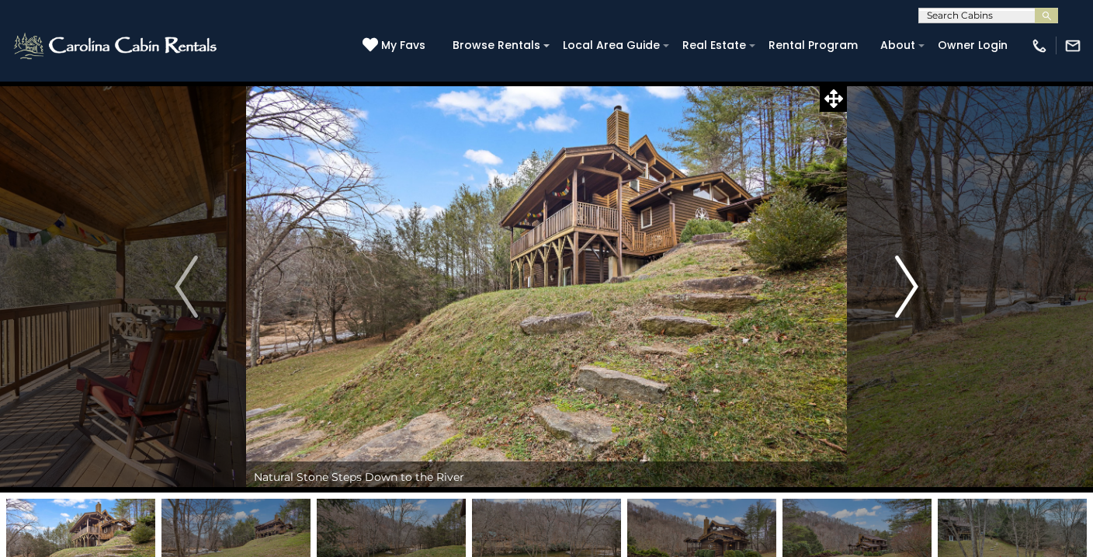
click at [900, 290] on img "Next" at bounding box center [906, 286] width 23 height 62
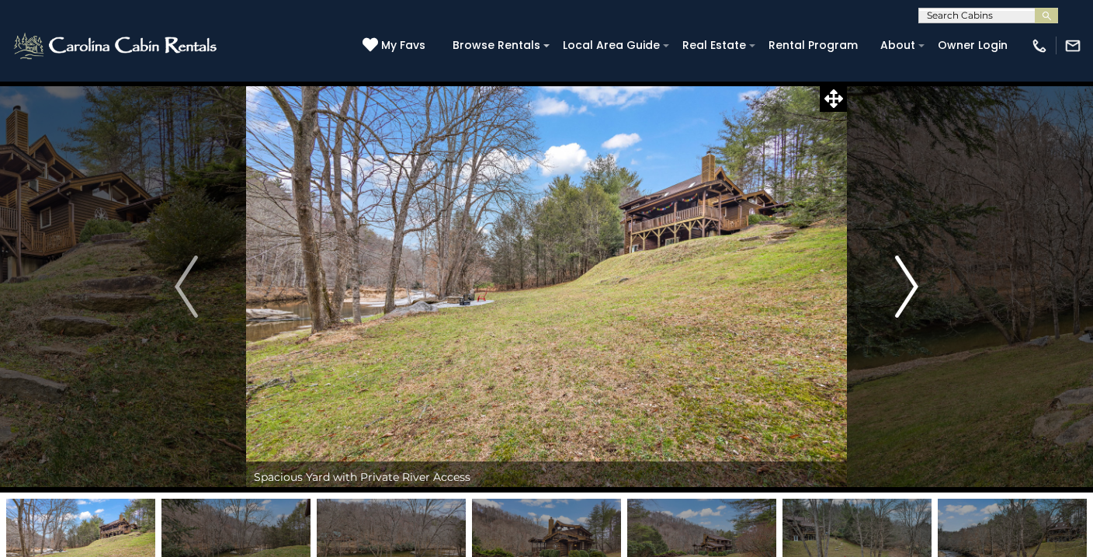
click at [900, 290] on img "Next" at bounding box center [906, 286] width 23 height 62
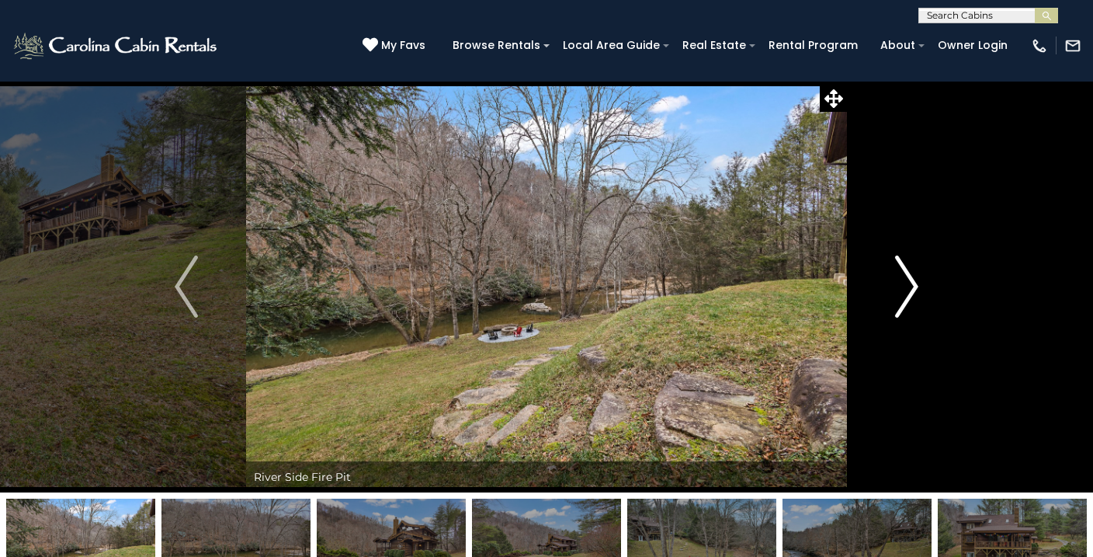
click at [900, 290] on img "Next" at bounding box center [906, 286] width 23 height 62
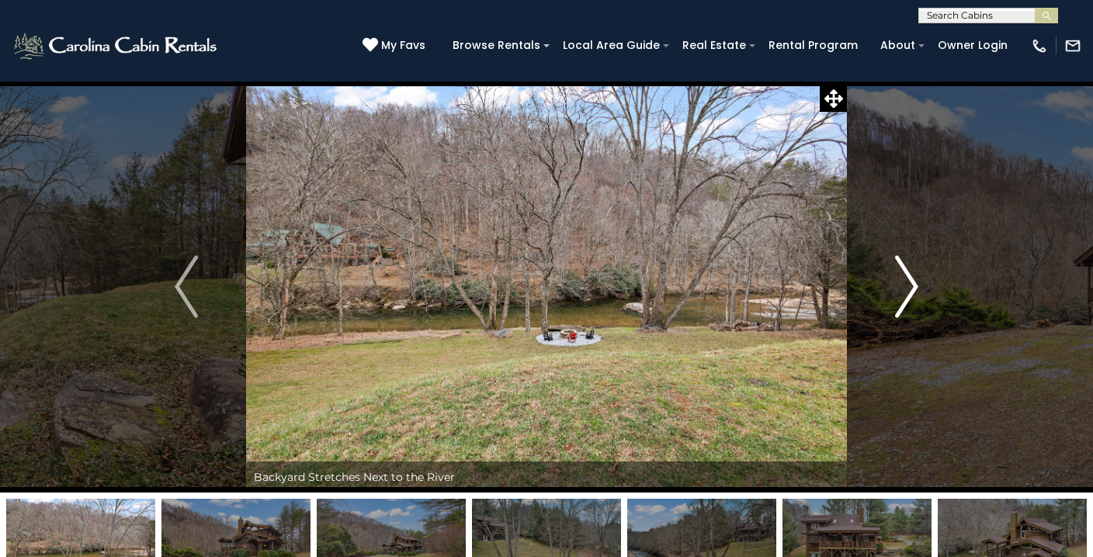
click at [900, 290] on img "Next" at bounding box center [906, 286] width 23 height 62
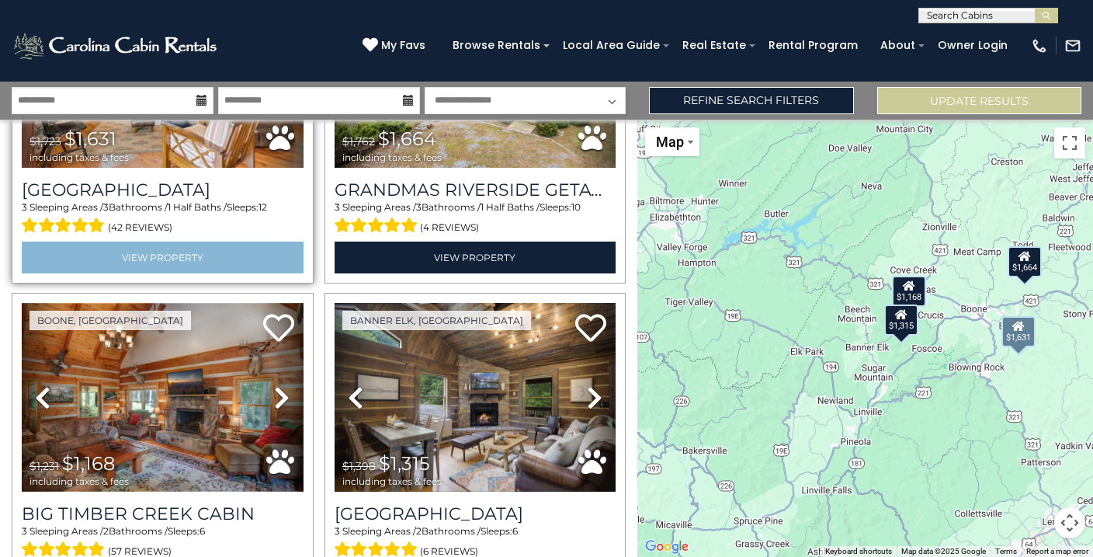
scroll to position [272, 0]
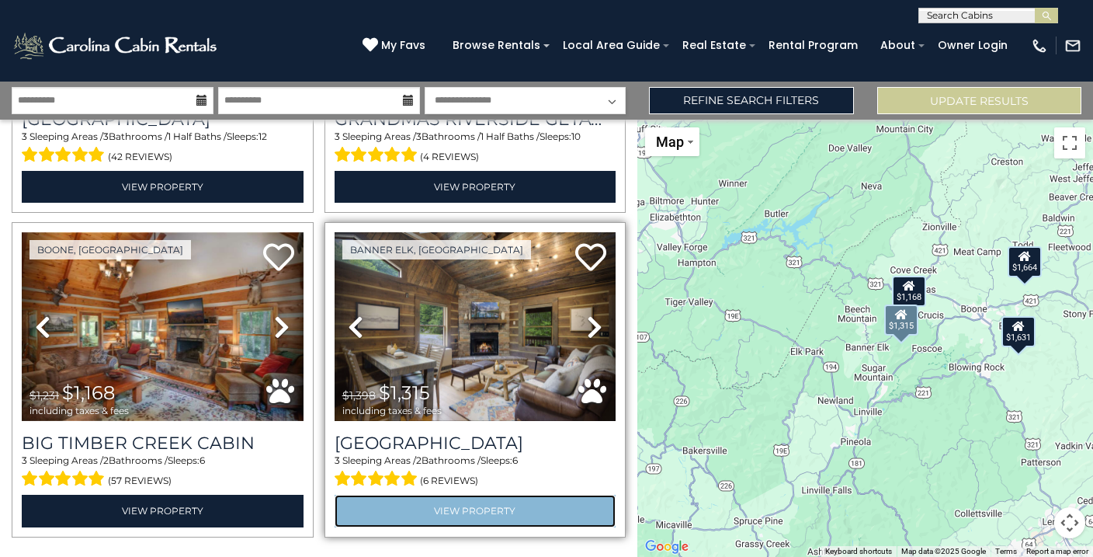
click at [408, 516] on link "View Property" at bounding box center [476, 510] width 282 height 32
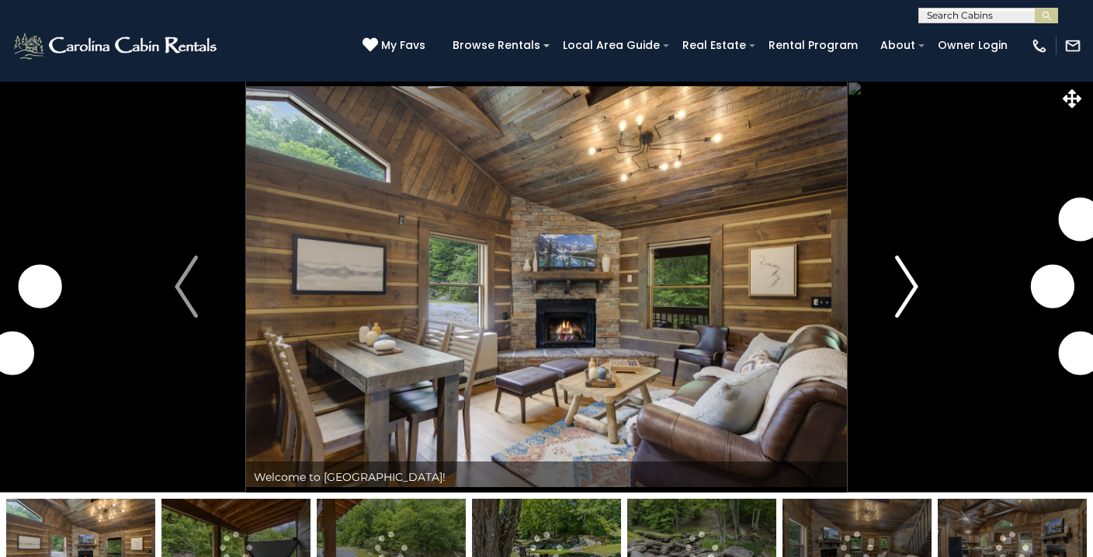
click at [918, 271] on button "Next" at bounding box center [907, 286] width 120 height 411
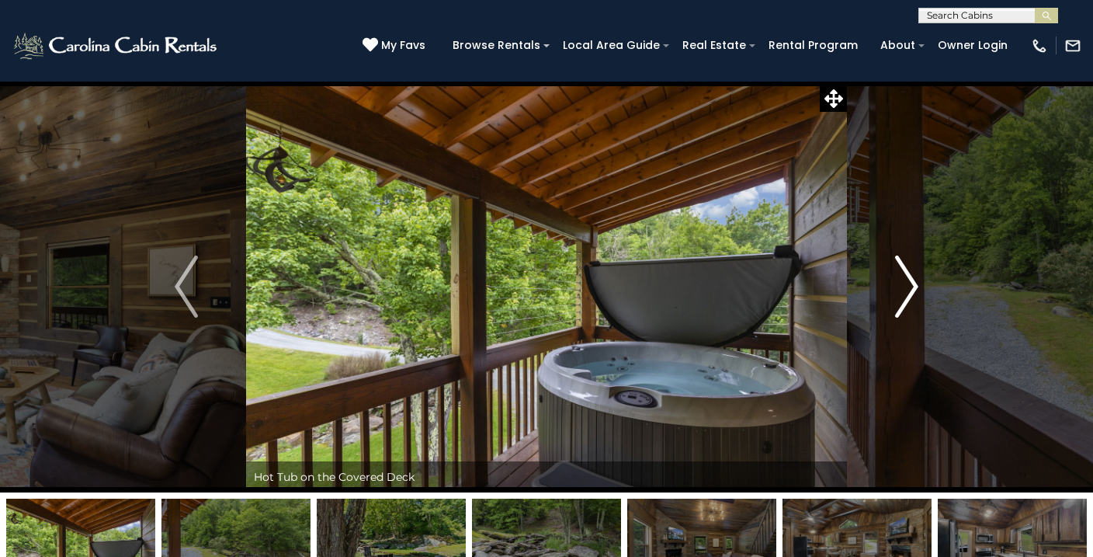
click at [910, 271] on img "Next" at bounding box center [906, 286] width 23 height 62
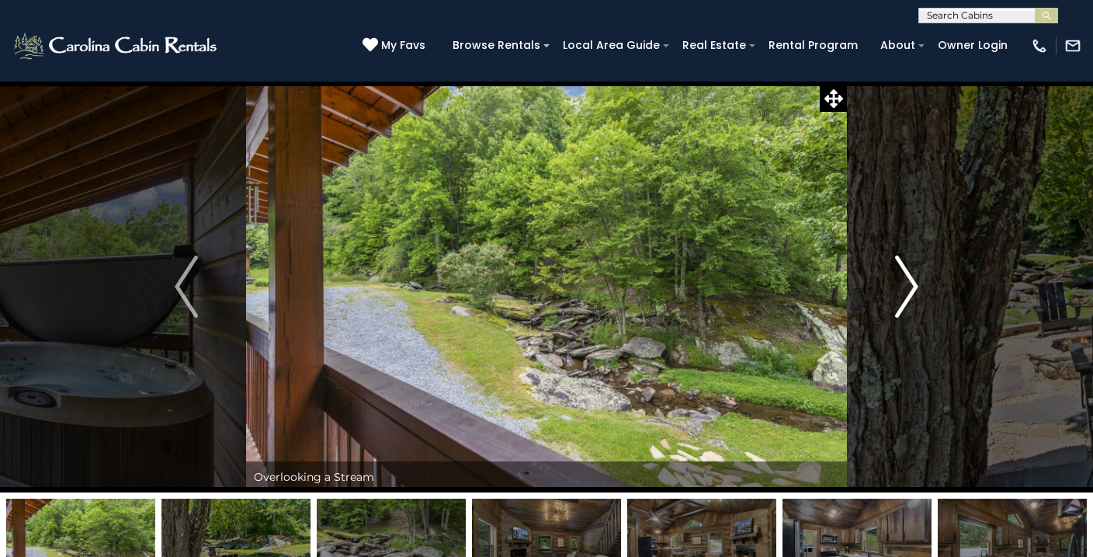
click at [910, 271] on img "Next" at bounding box center [906, 286] width 23 height 62
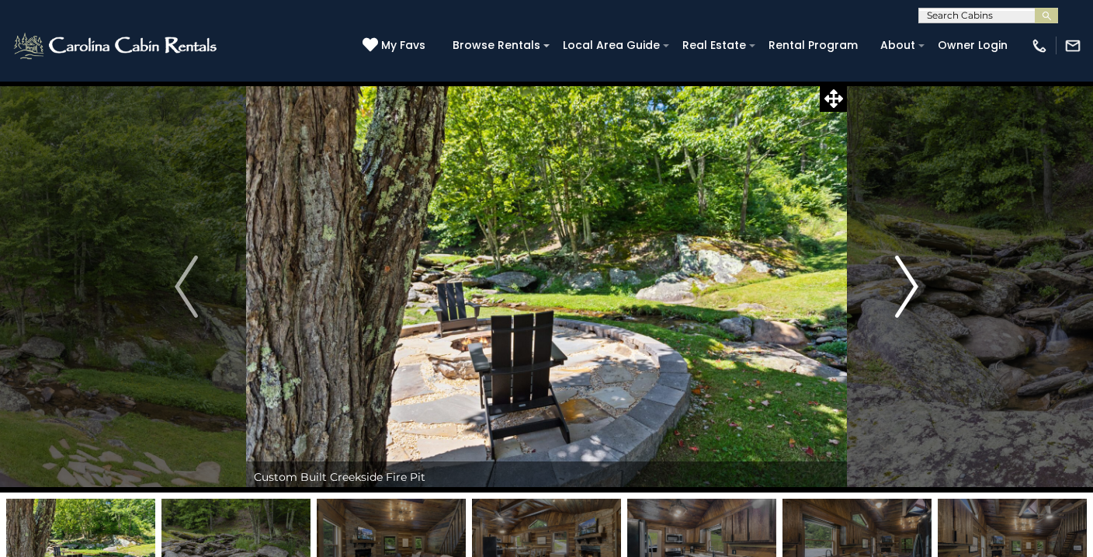
click at [910, 271] on img "Next" at bounding box center [906, 286] width 23 height 62
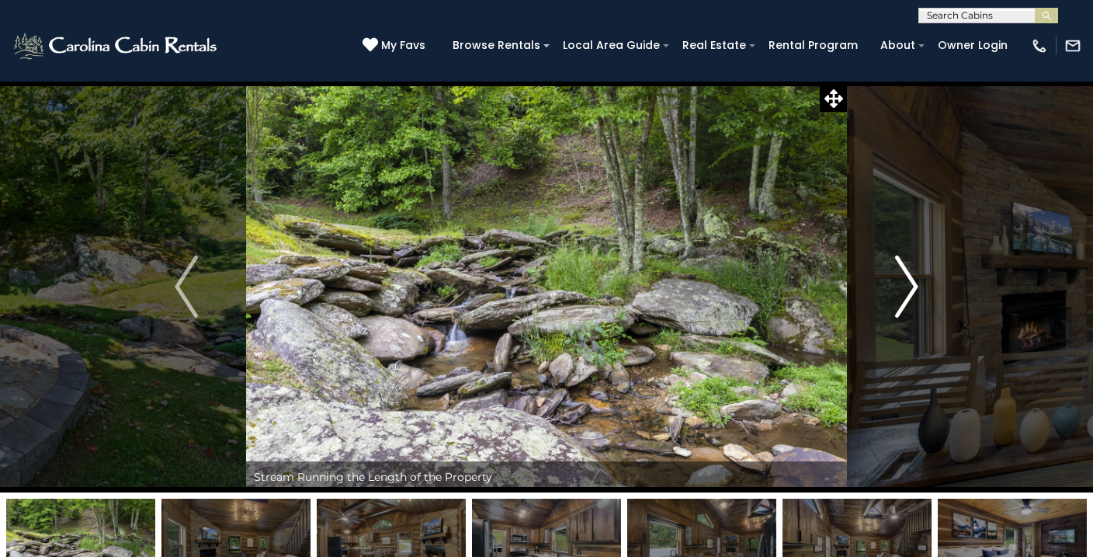
click at [910, 271] on img "Next" at bounding box center [906, 286] width 23 height 62
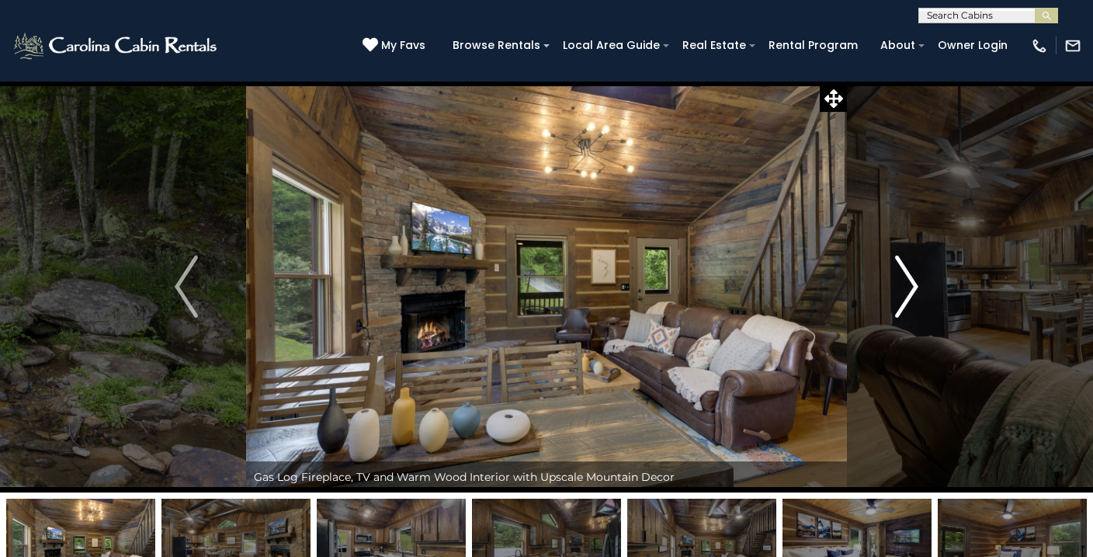
click at [910, 271] on img "Next" at bounding box center [906, 286] width 23 height 62
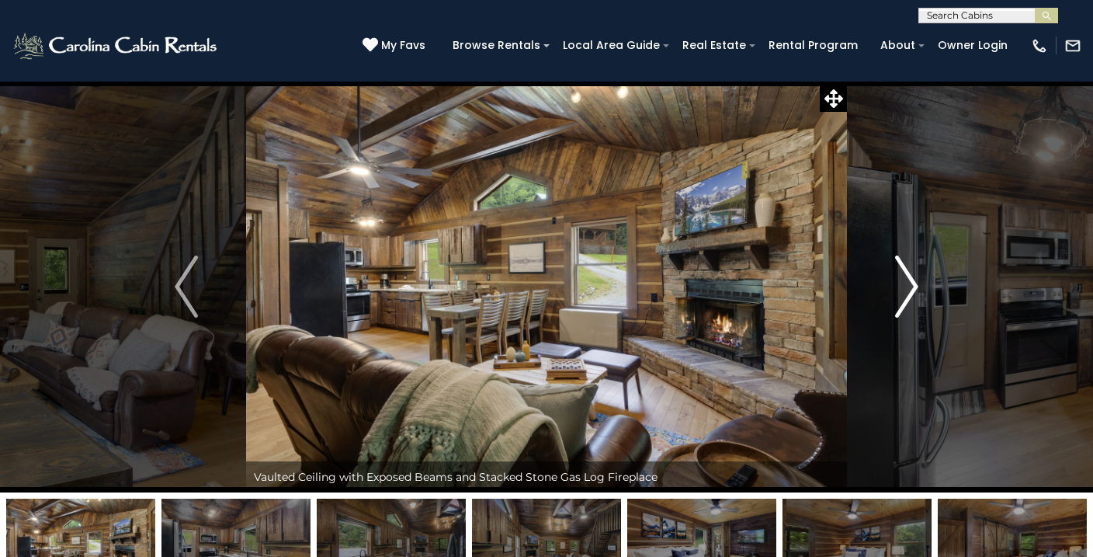
click at [910, 272] on img "Next" at bounding box center [906, 286] width 23 height 62
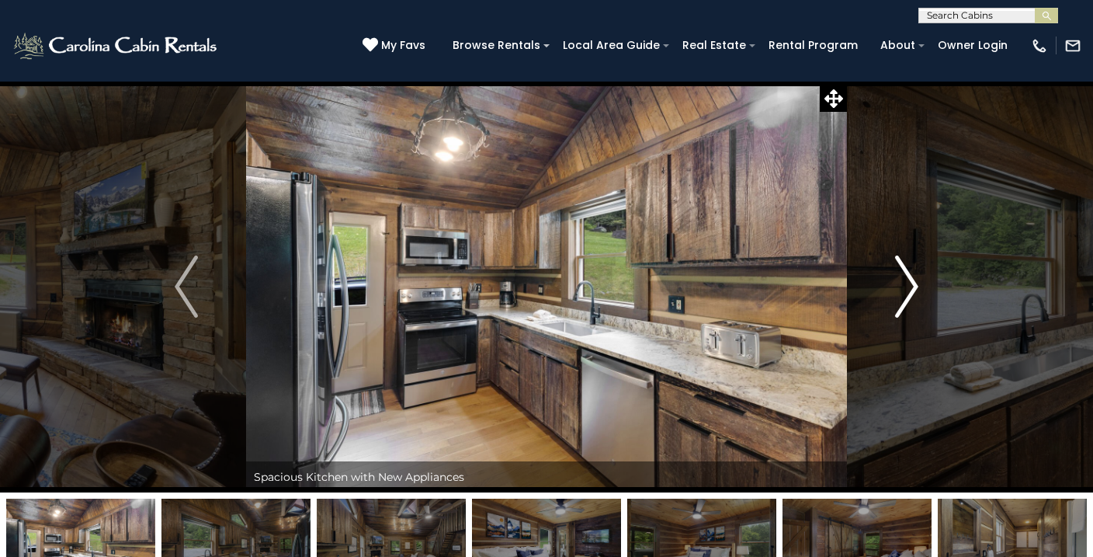
click at [910, 272] on img "Next" at bounding box center [906, 286] width 23 height 62
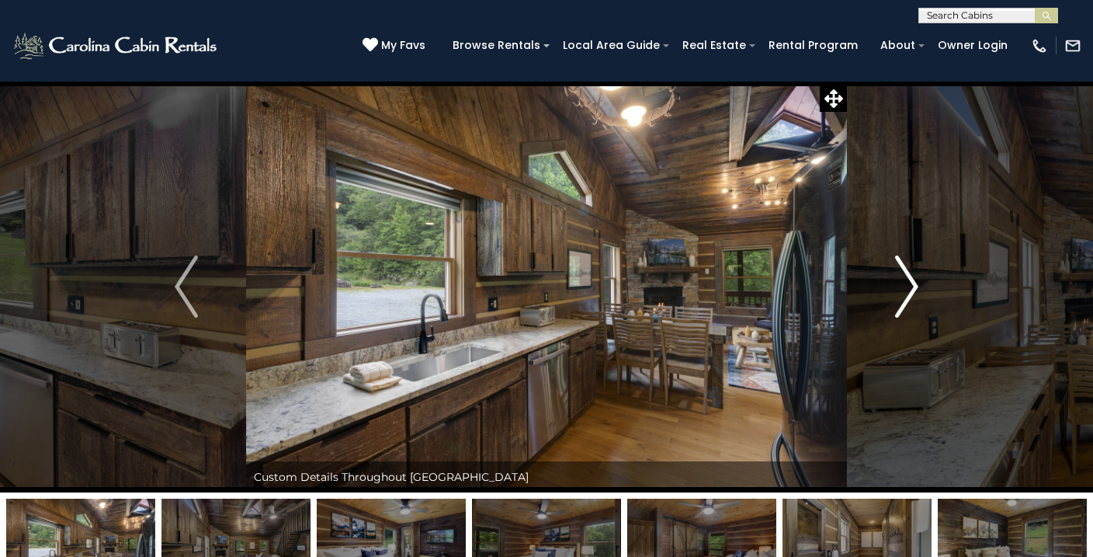
click at [910, 272] on img "Next" at bounding box center [906, 286] width 23 height 62
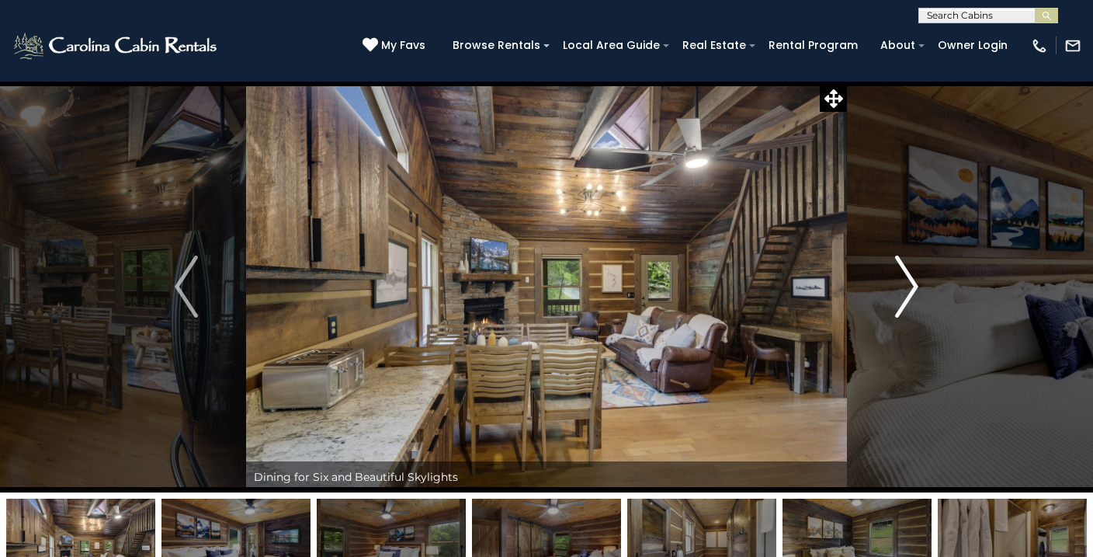
click at [910, 272] on img "Next" at bounding box center [906, 286] width 23 height 62
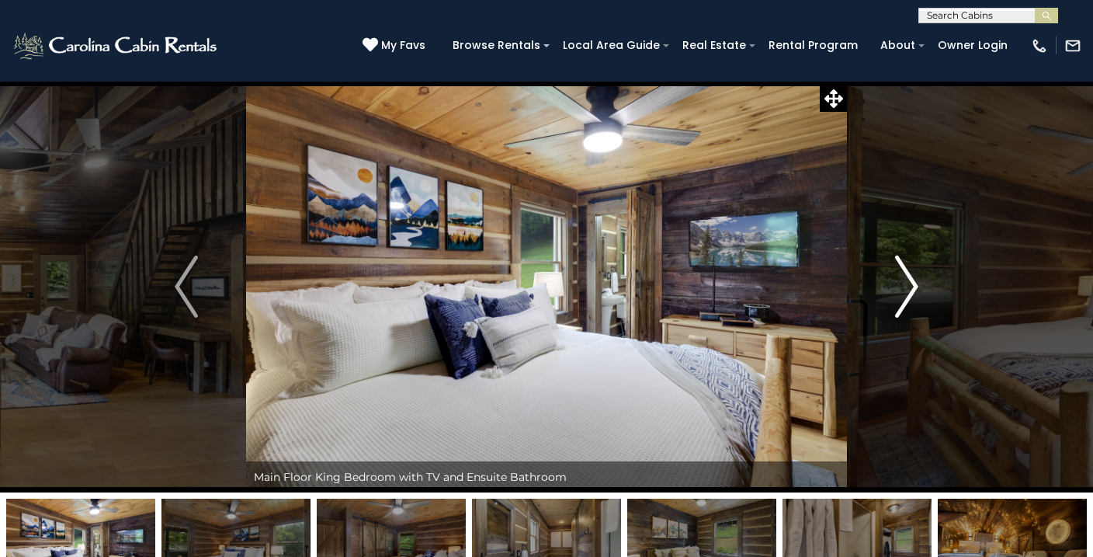
click at [910, 272] on img "Next" at bounding box center [906, 286] width 23 height 62
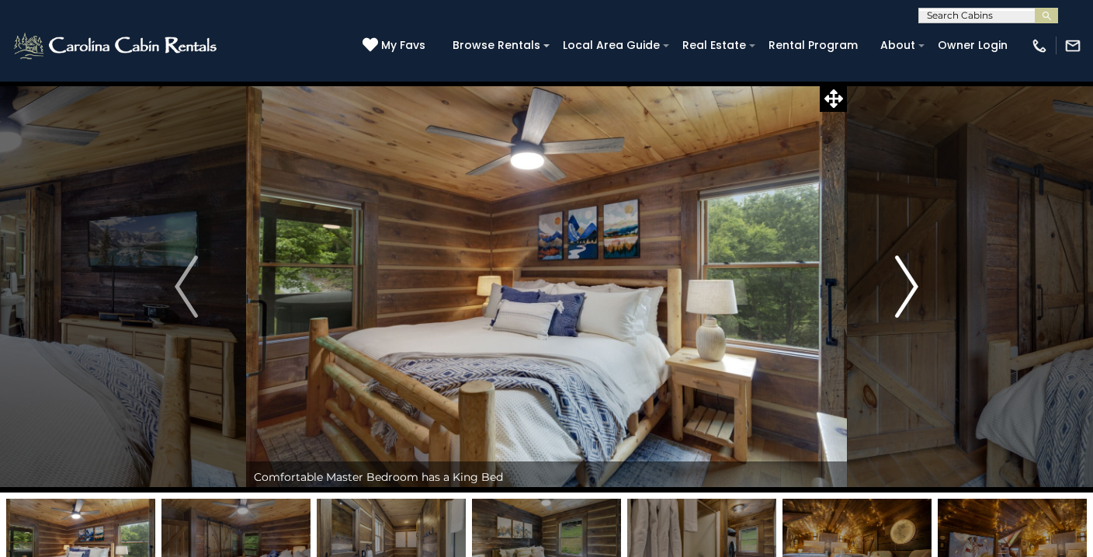
click at [910, 272] on img "Next" at bounding box center [906, 286] width 23 height 62
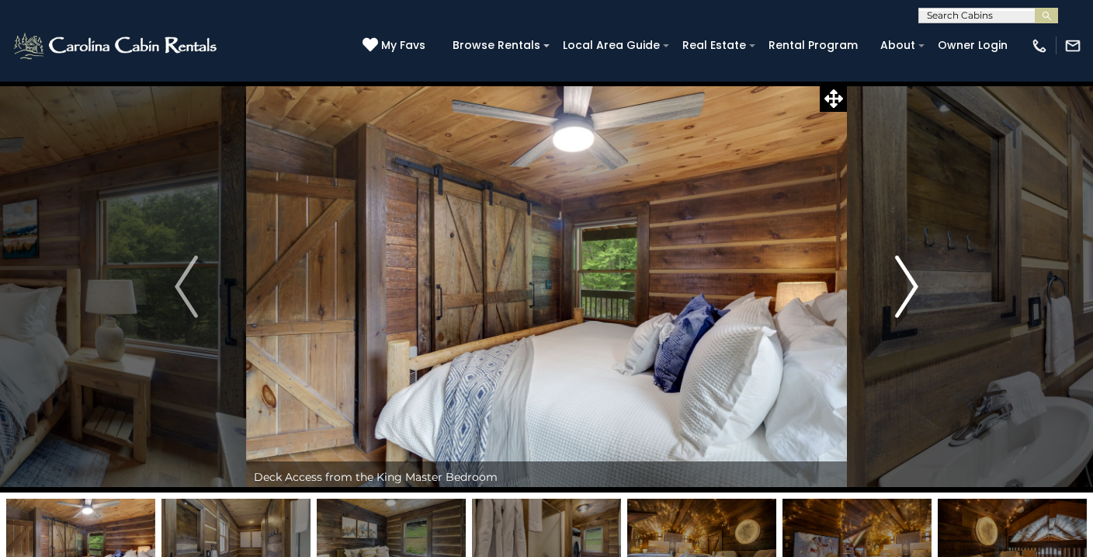
click at [910, 272] on img "Next" at bounding box center [906, 286] width 23 height 62
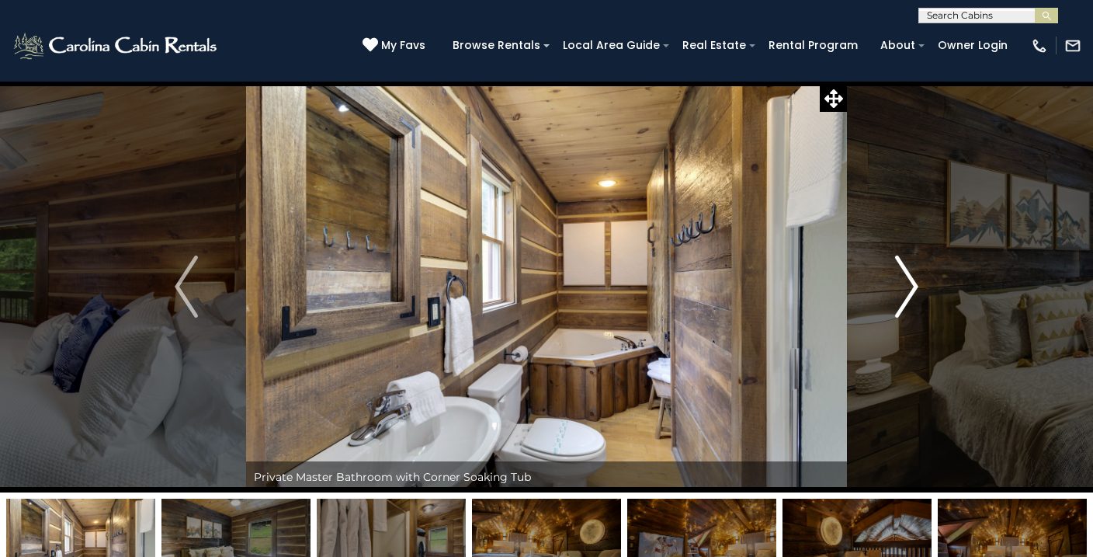
click at [910, 272] on img "Next" at bounding box center [906, 286] width 23 height 62
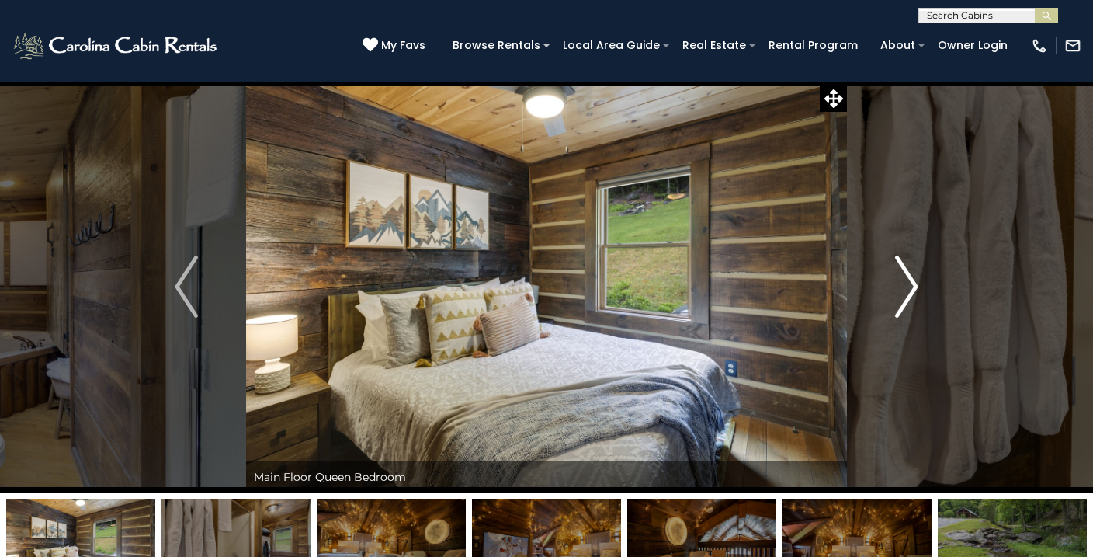
click at [910, 272] on img "Next" at bounding box center [906, 286] width 23 height 62
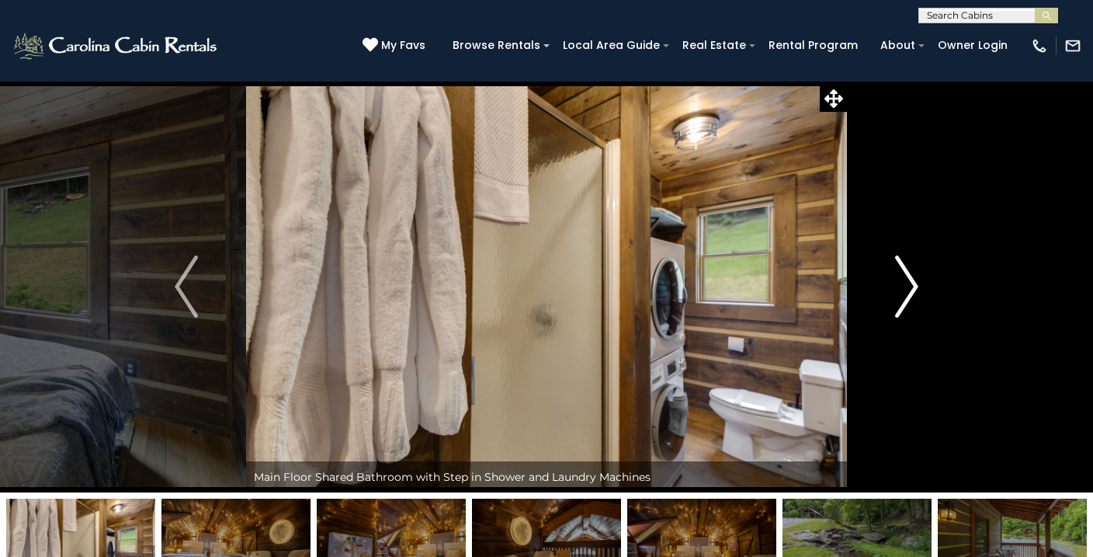
click at [910, 272] on img "Next" at bounding box center [906, 286] width 23 height 62
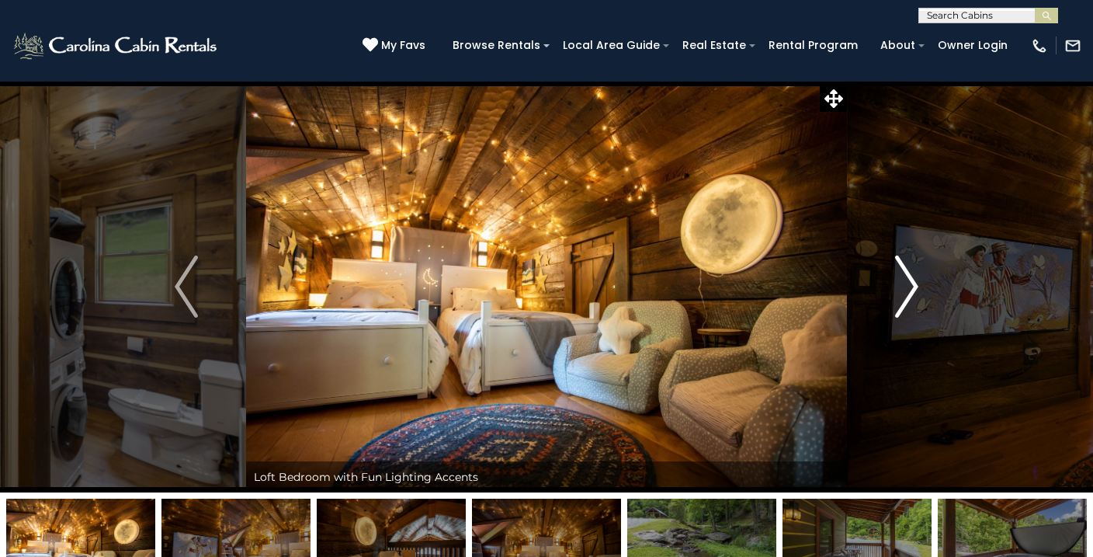
click at [910, 272] on img "Next" at bounding box center [906, 286] width 23 height 62
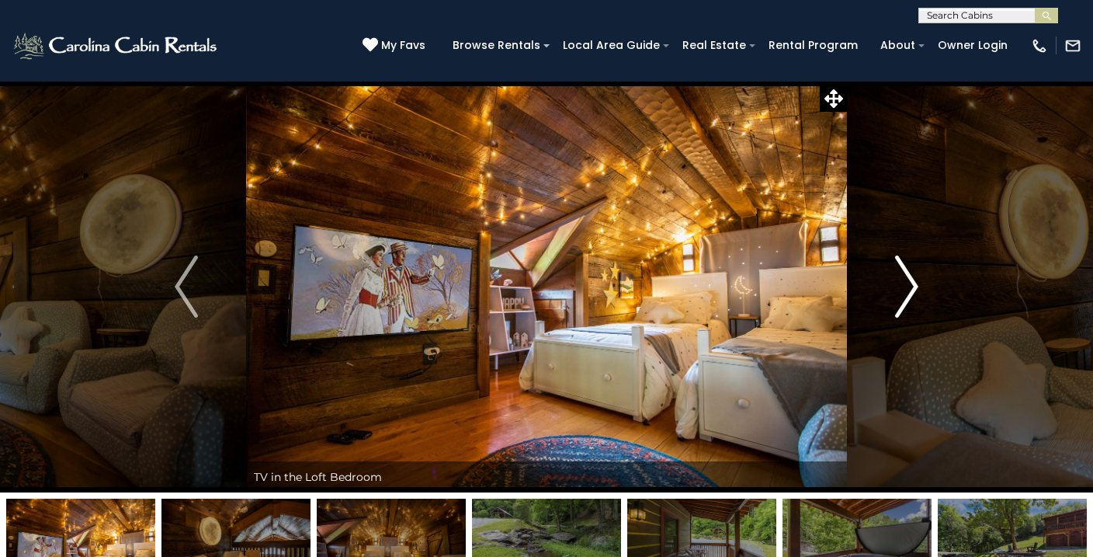
click at [887, 265] on button "Next" at bounding box center [907, 286] width 120 height 411
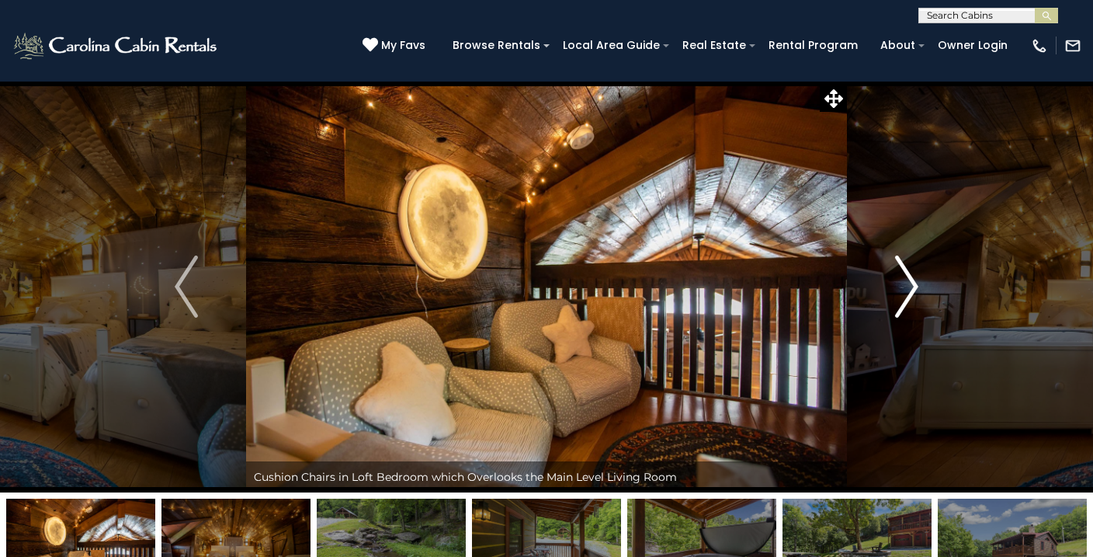
click at [897, 267] on img "Next" at bounding box center [906, 286] width 23 height 62
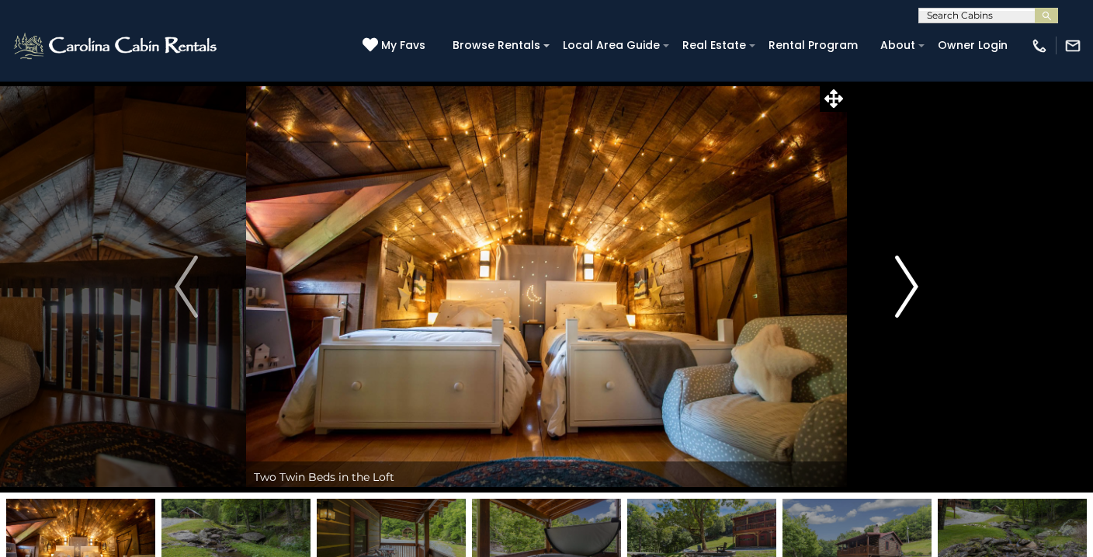
click at [897, 267] on img "Next" at bounding box center [906, 286] width 23 height 62
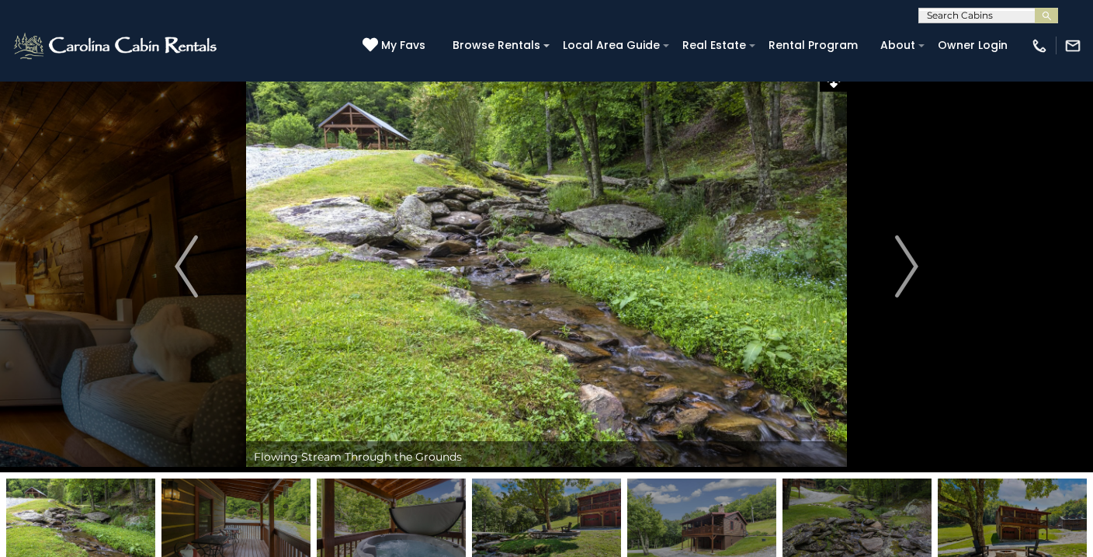
scroll to position [21, 0]
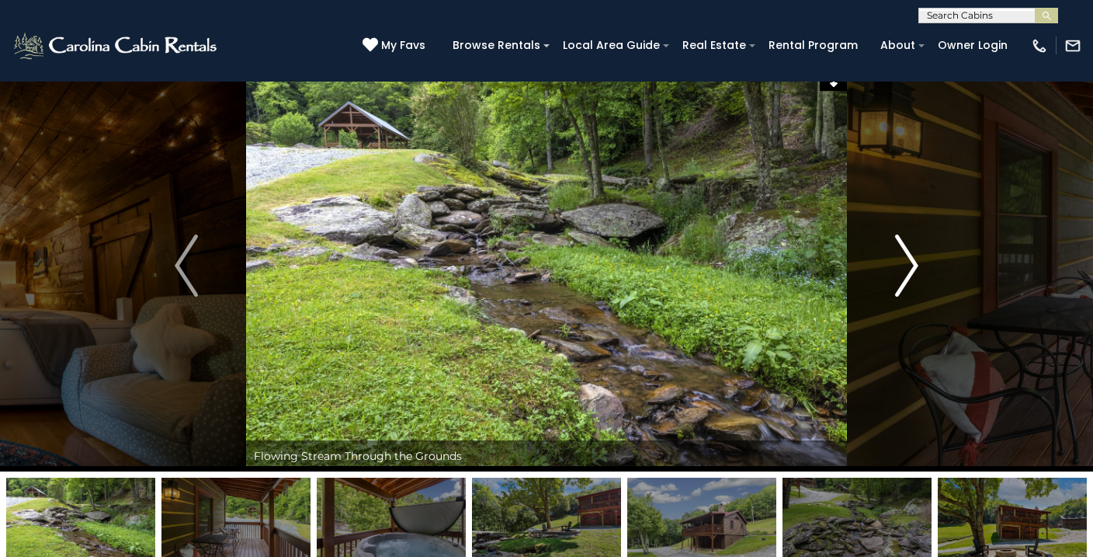
click at [886, 256] on button "Next" at bounding box center [907, 265] width 120 height 411
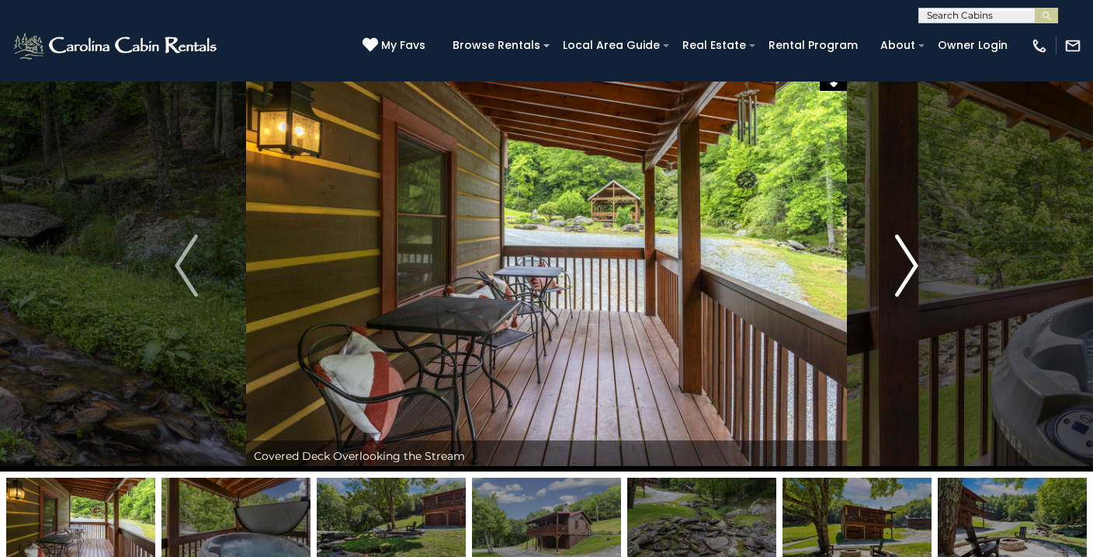
click at [886, 256] on button "Next" at bounding box center [907, 265] width 120 height 411
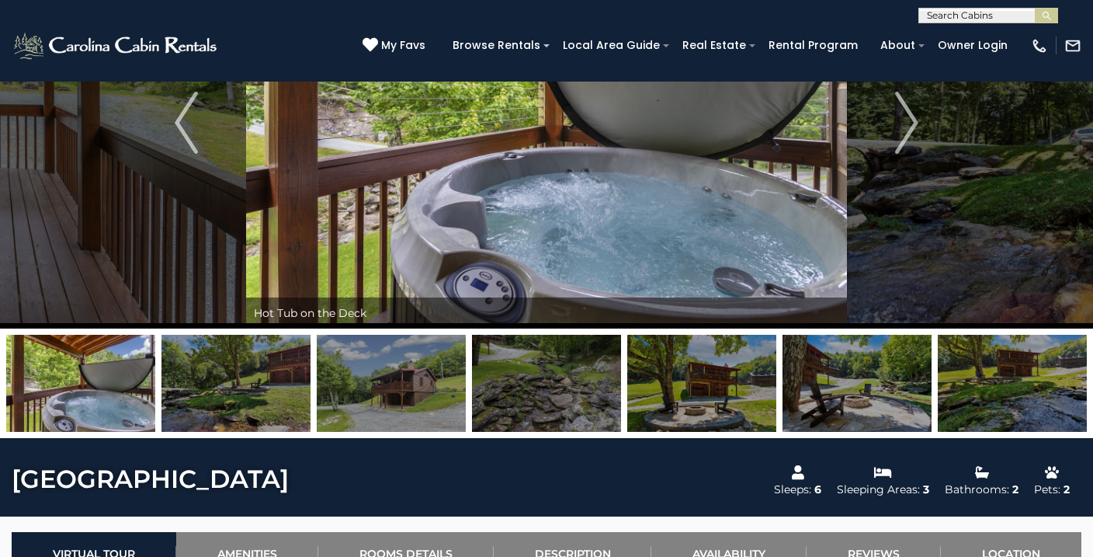
scroll to position [0, 0]
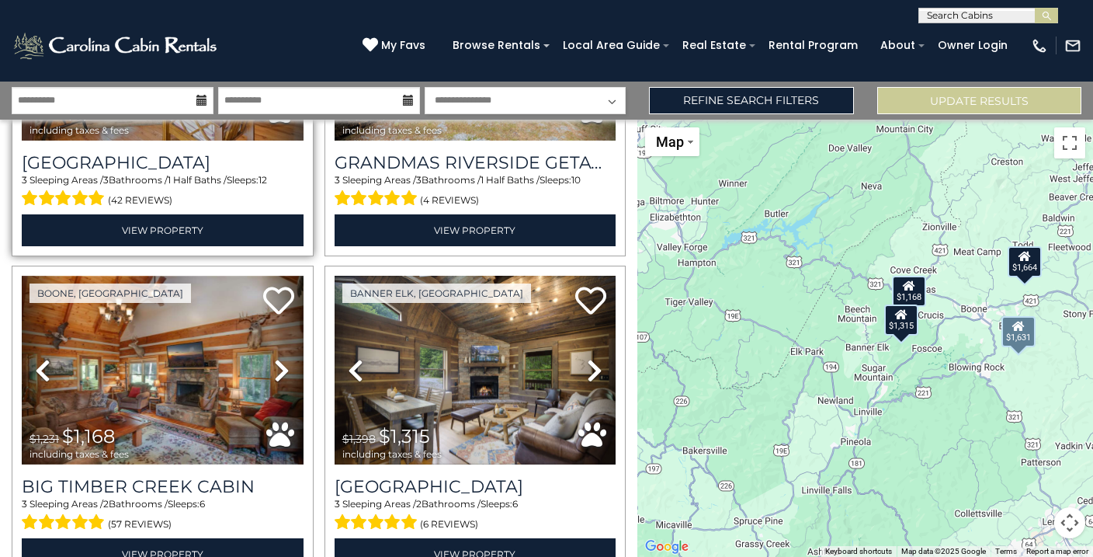
scroll to position [316, 0]
